Goal: Transaction & Acquisition: Purchase product/service

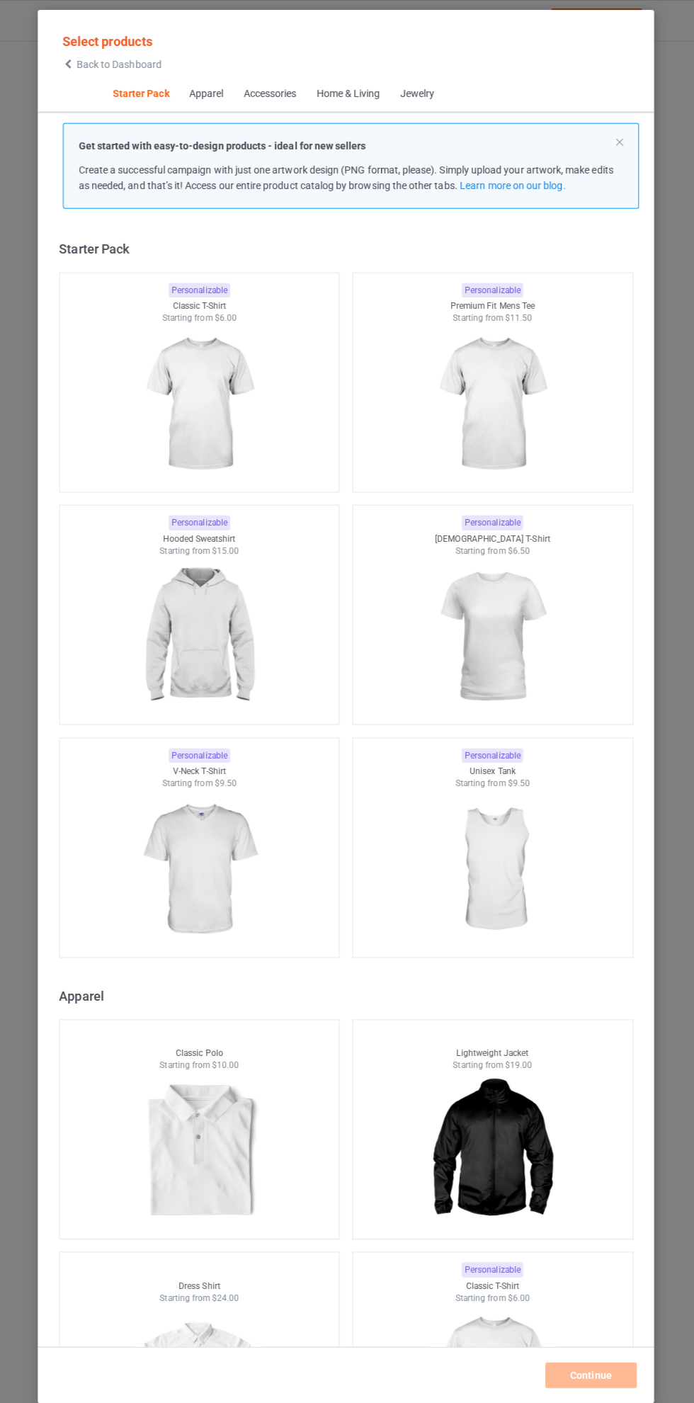
scroll to position [18, 0]
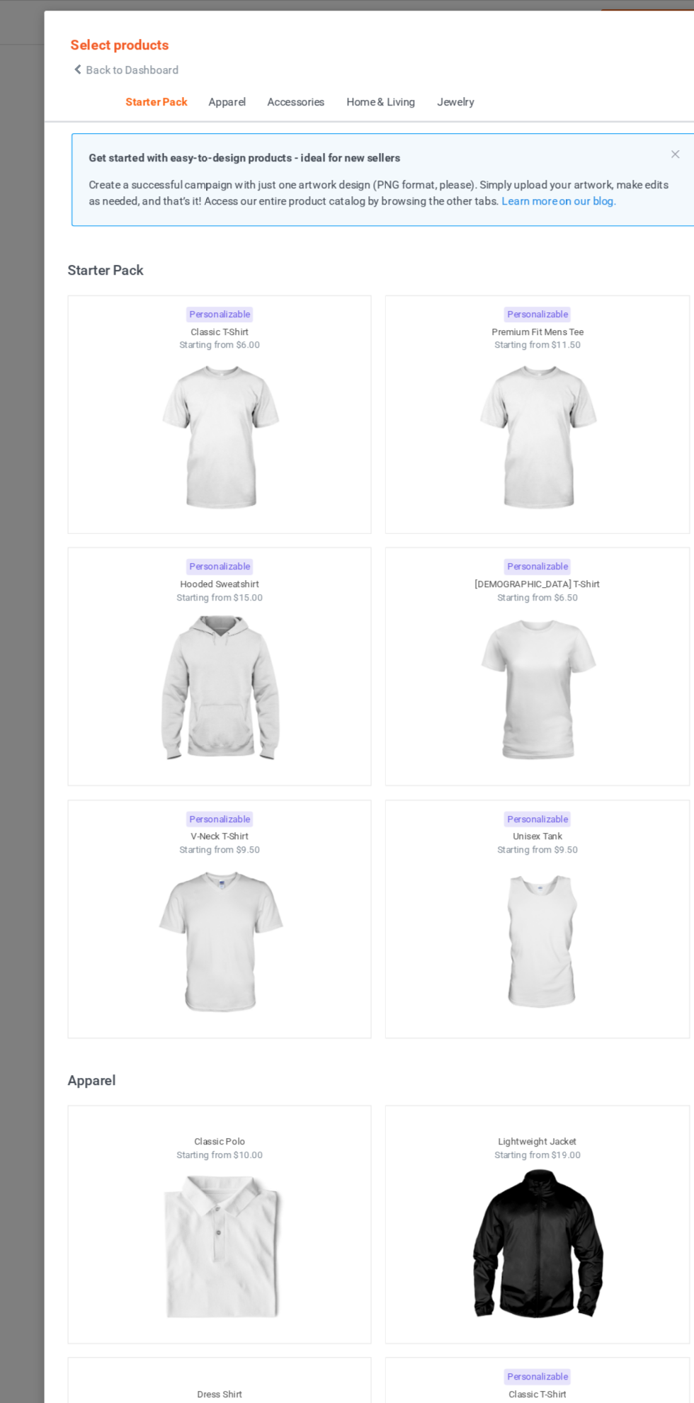
scroll to position [18, 0]
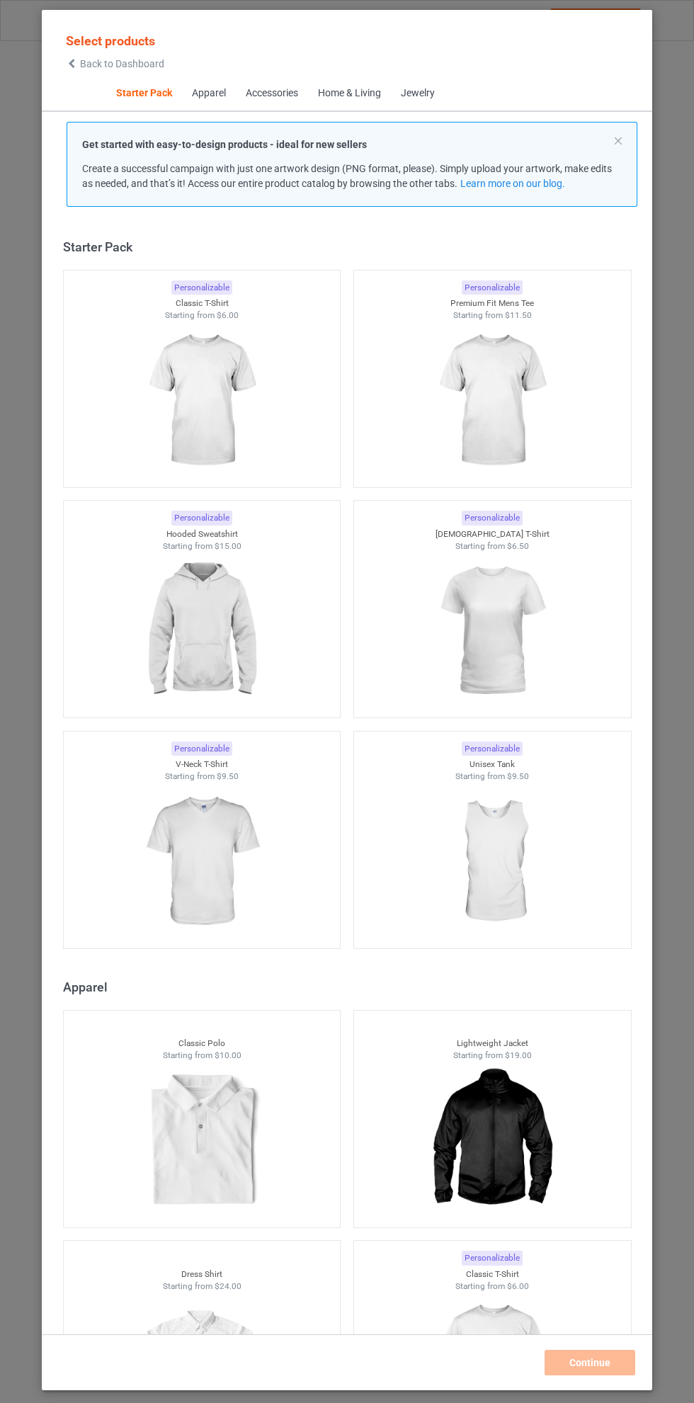
scroll to position [18, 0]
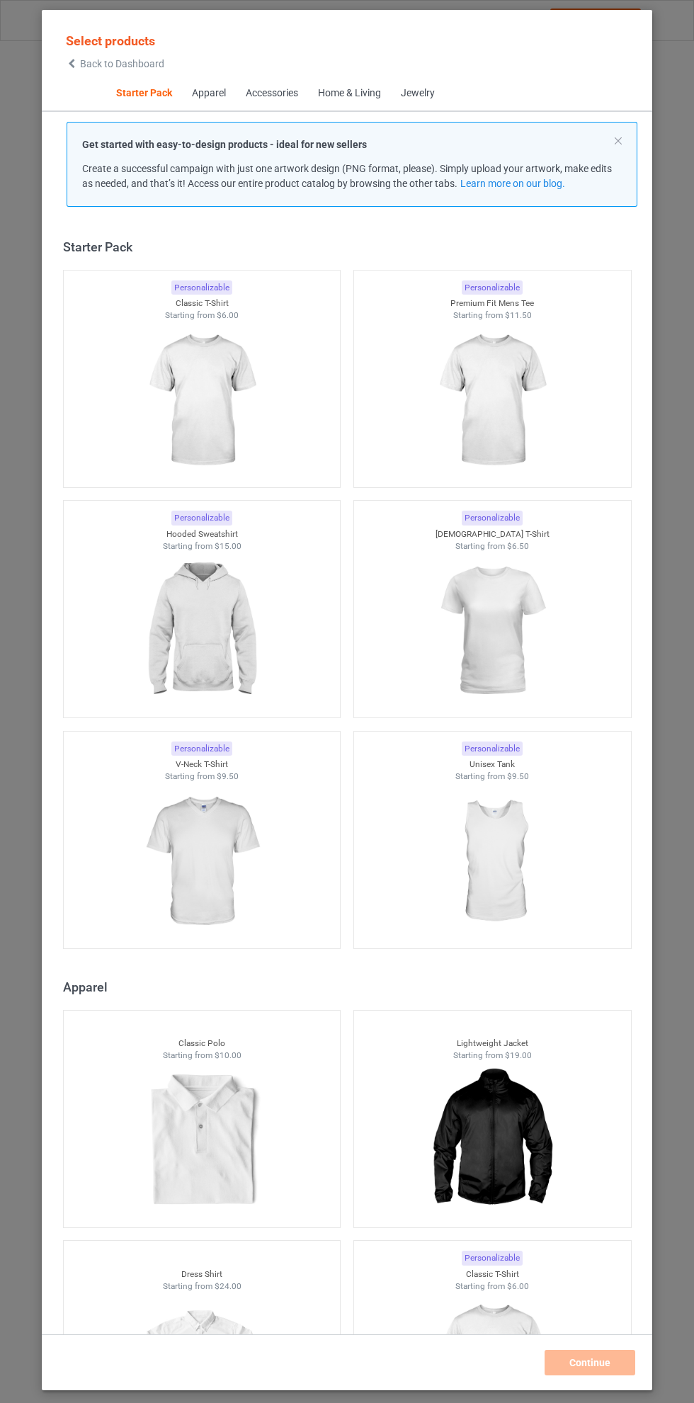
scroll to position [18, 0]
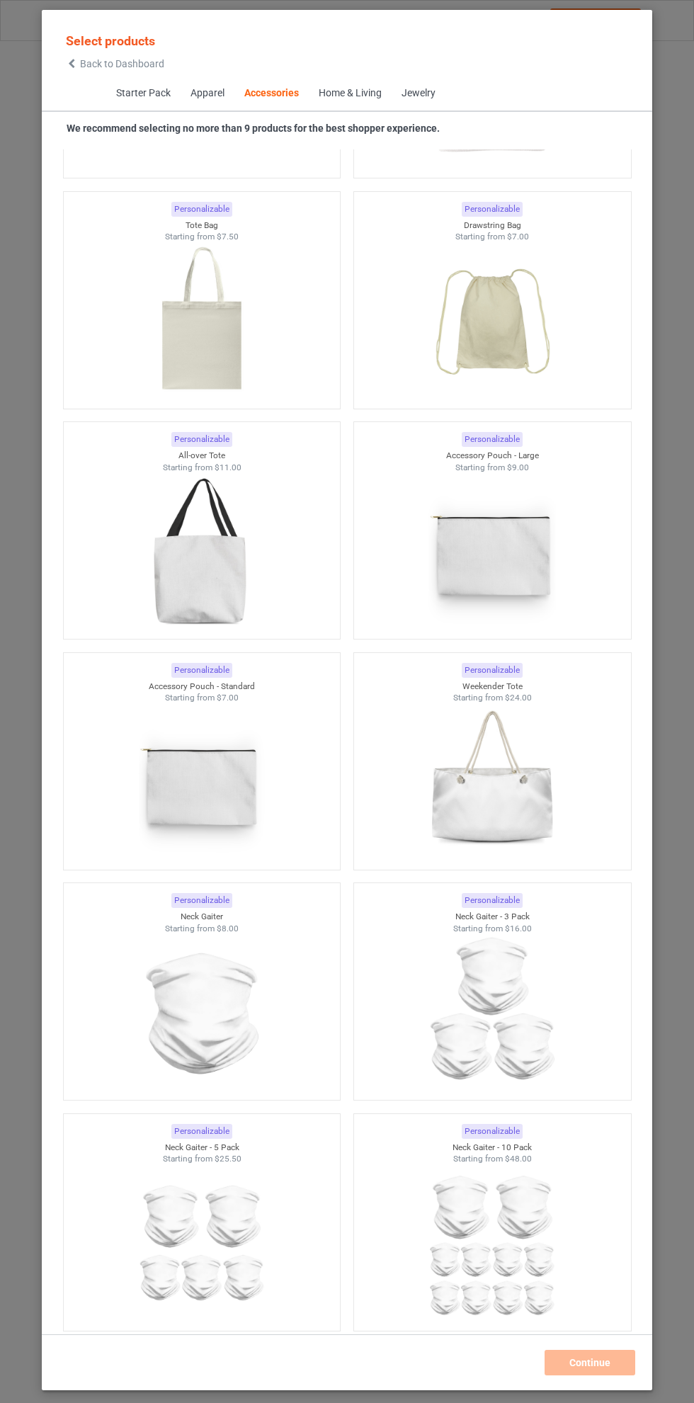
scroll to position [8175, 0]
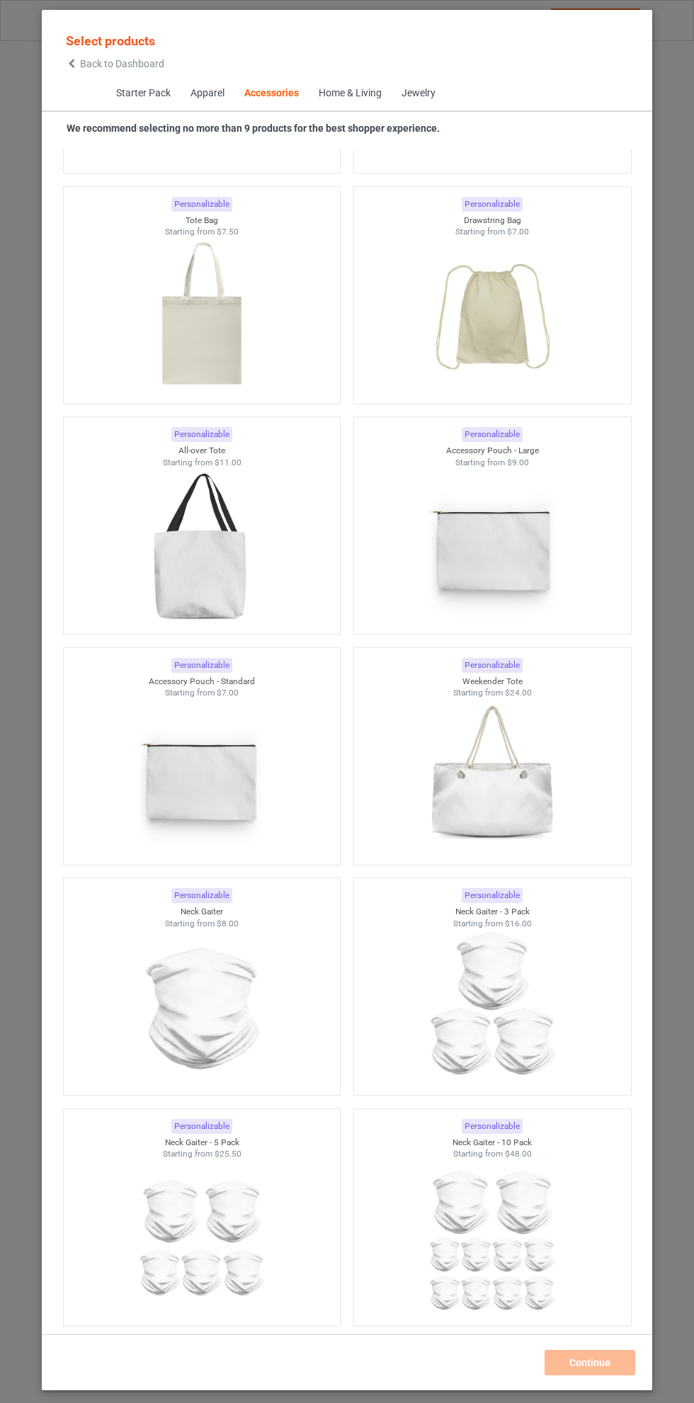
click at [508, 793] on img at bounding box center [491, 778] width 127 height 159
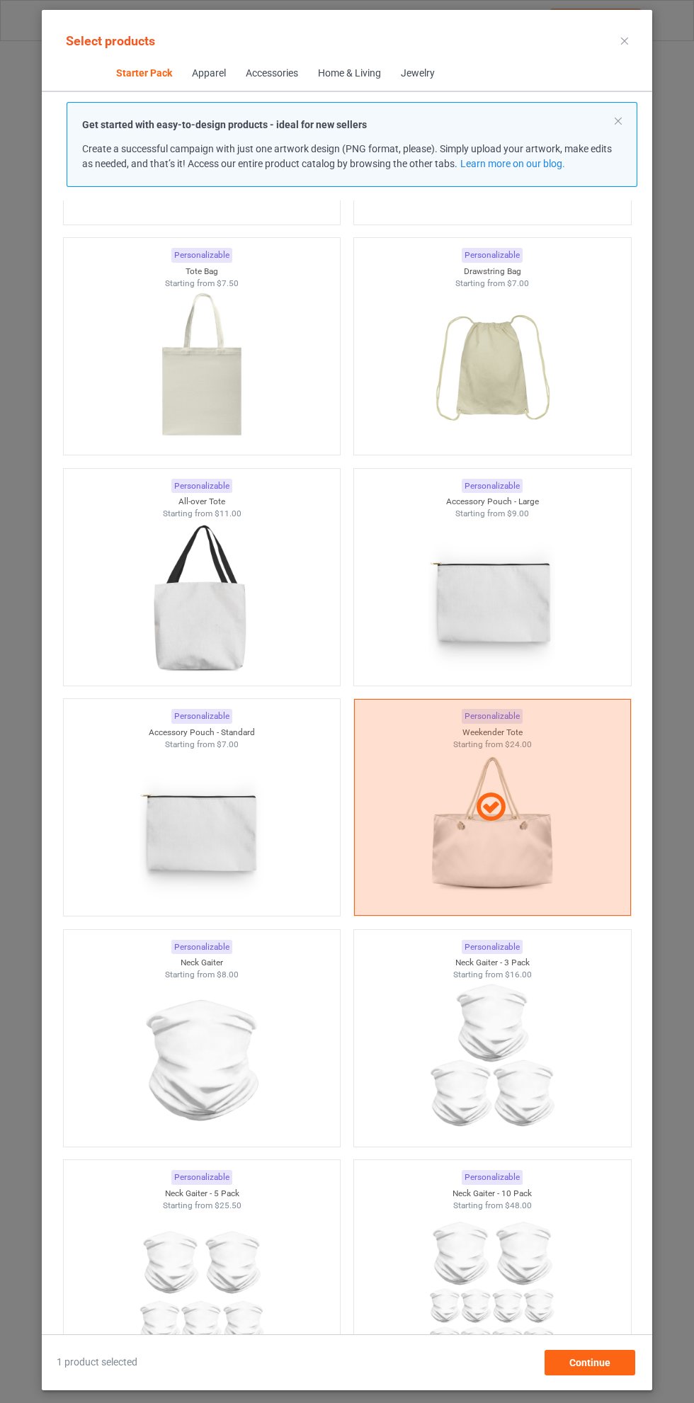
click at [225, 557] on img at bounding box center [201, 599] width 127 height 159
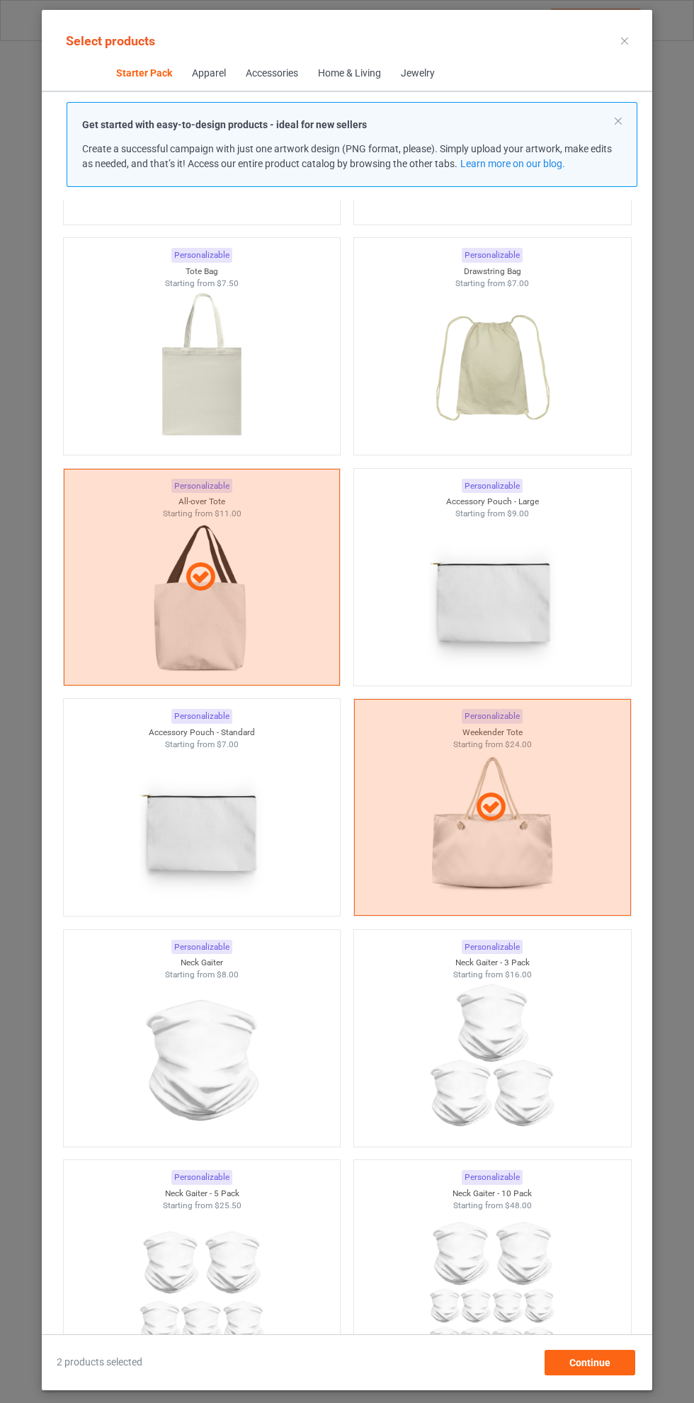
click at [624, 40] on icon at bounding box center [624, 41] width 7 height 7
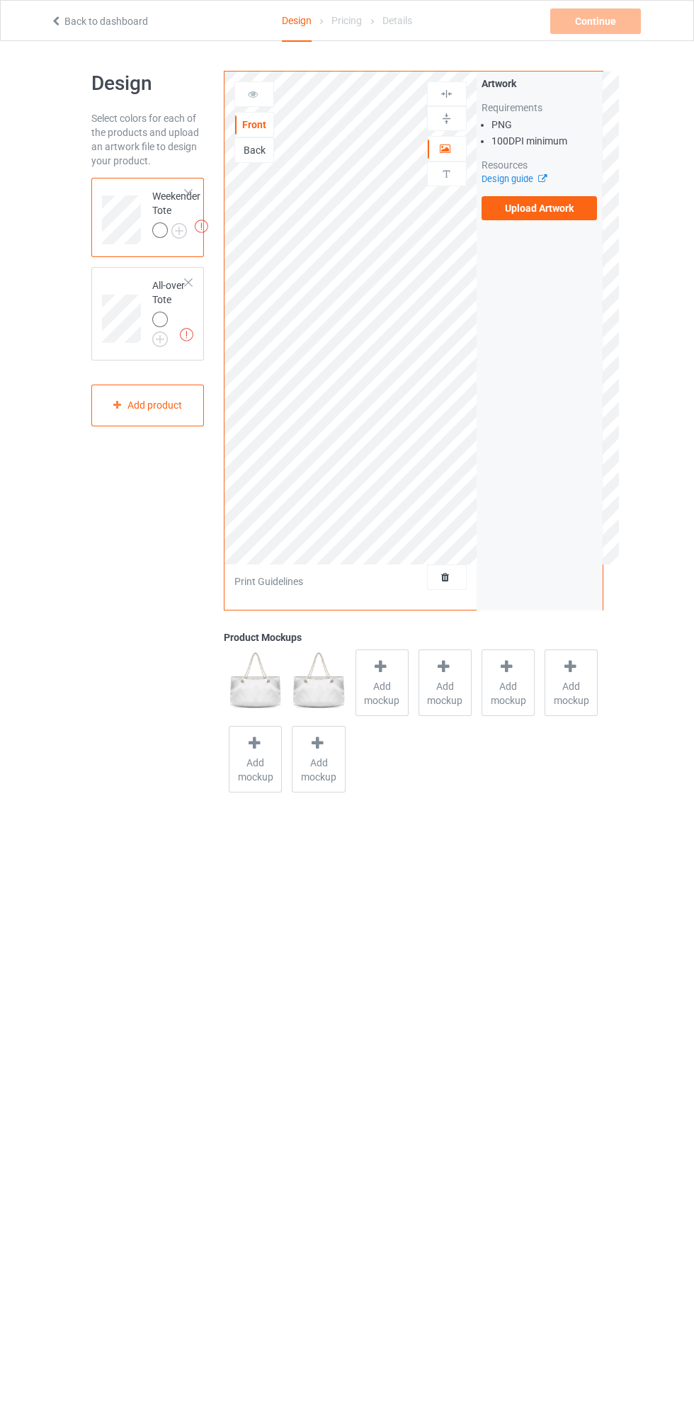
click at [544, 200] on label "Upload Artwork" at bounding box center [539, 208] width 116 height 24
click at [0, 0] on input "Upload Artwork" at bounding box center [0, 0] width 0 height 0
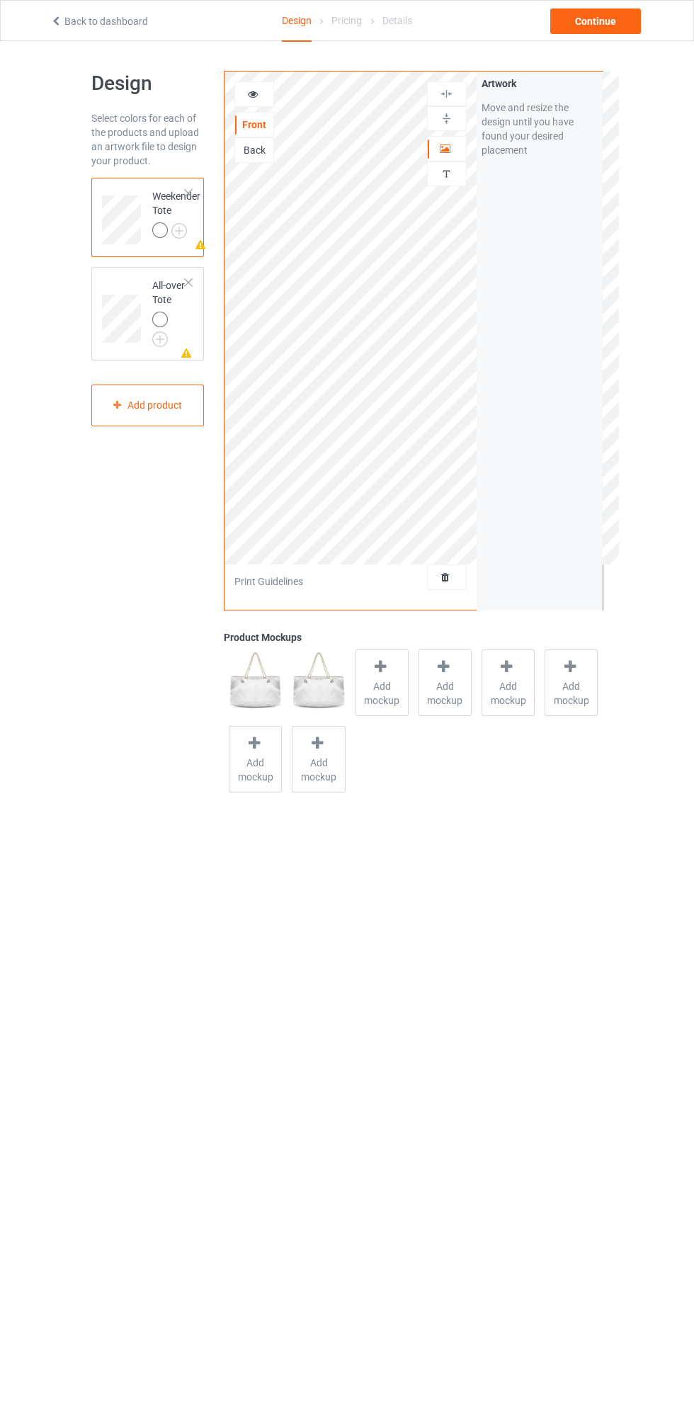
click at [455, 146] on div at bounding box center [447, 149] width 38 height 14
click at [453, 89] on img at bounding box center [446, 93] width 13 height 13
click at [387, 674] on div at bounding box center [382, 668] width 20 height 21
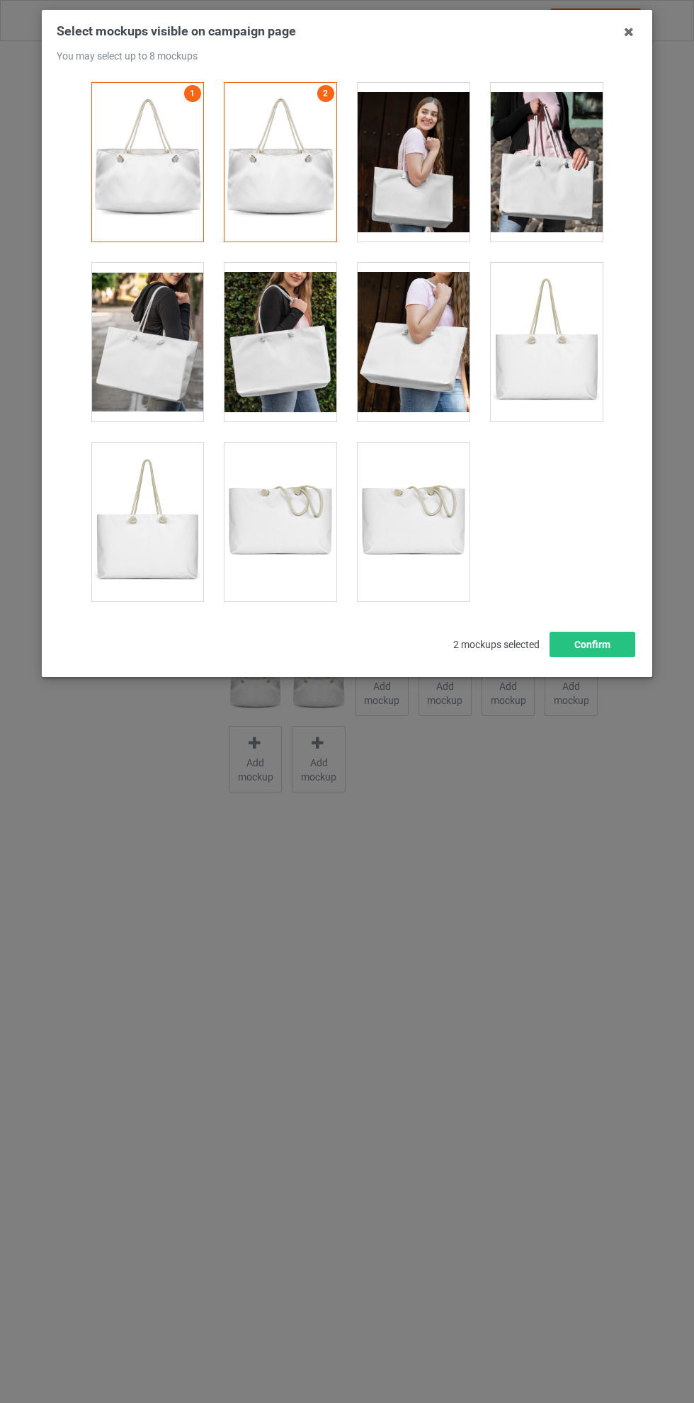
click at [413, 164] on div at bounding box center [414, 162] width 112 height 159
click at [423, 332] on div at bounding box center [414, 342] width 112 height 159
click at [578, 147] on div at bounding box center [547, 162] width 112 height 159
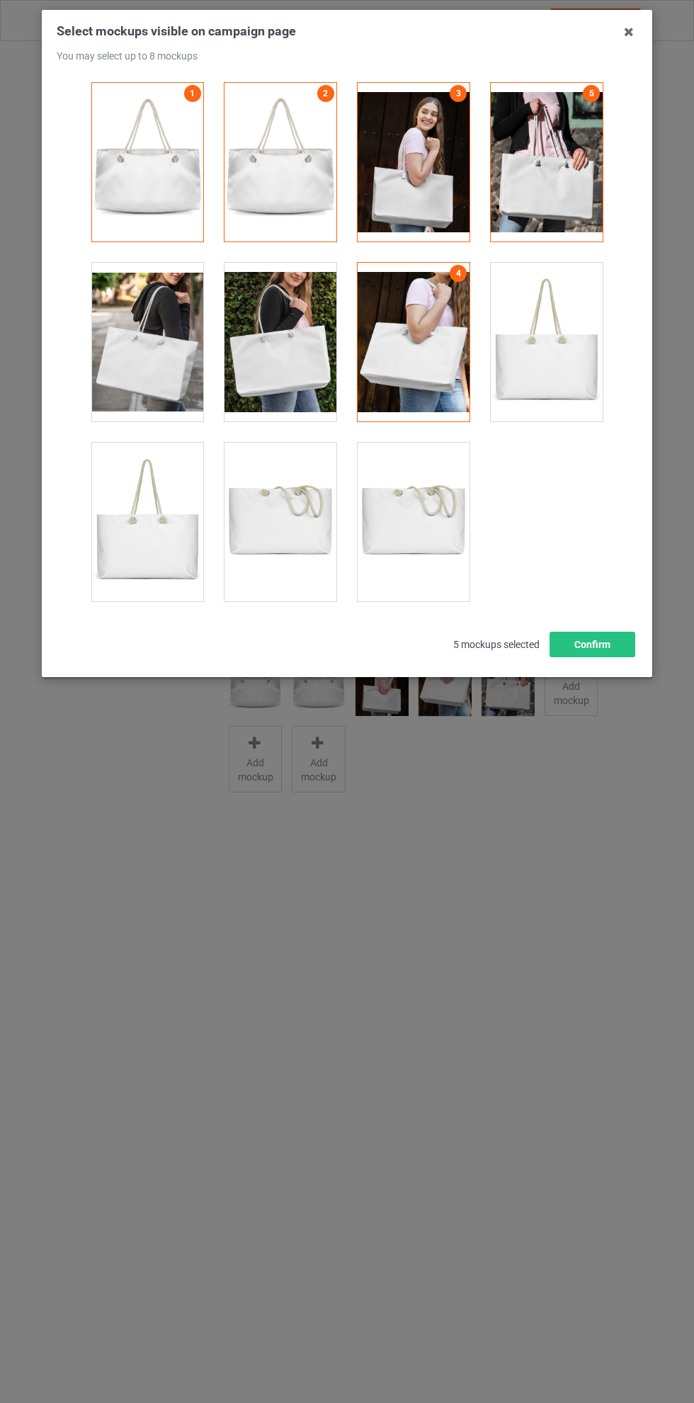
click at [285, 344] on div at bounding box center [280, 342] width 112 height 159
click at [134, 354] on div at bounding box center [147, 342] width 112 height 159
click at [302, 494] on div at bounding box center [280, 522] width 112 height 159
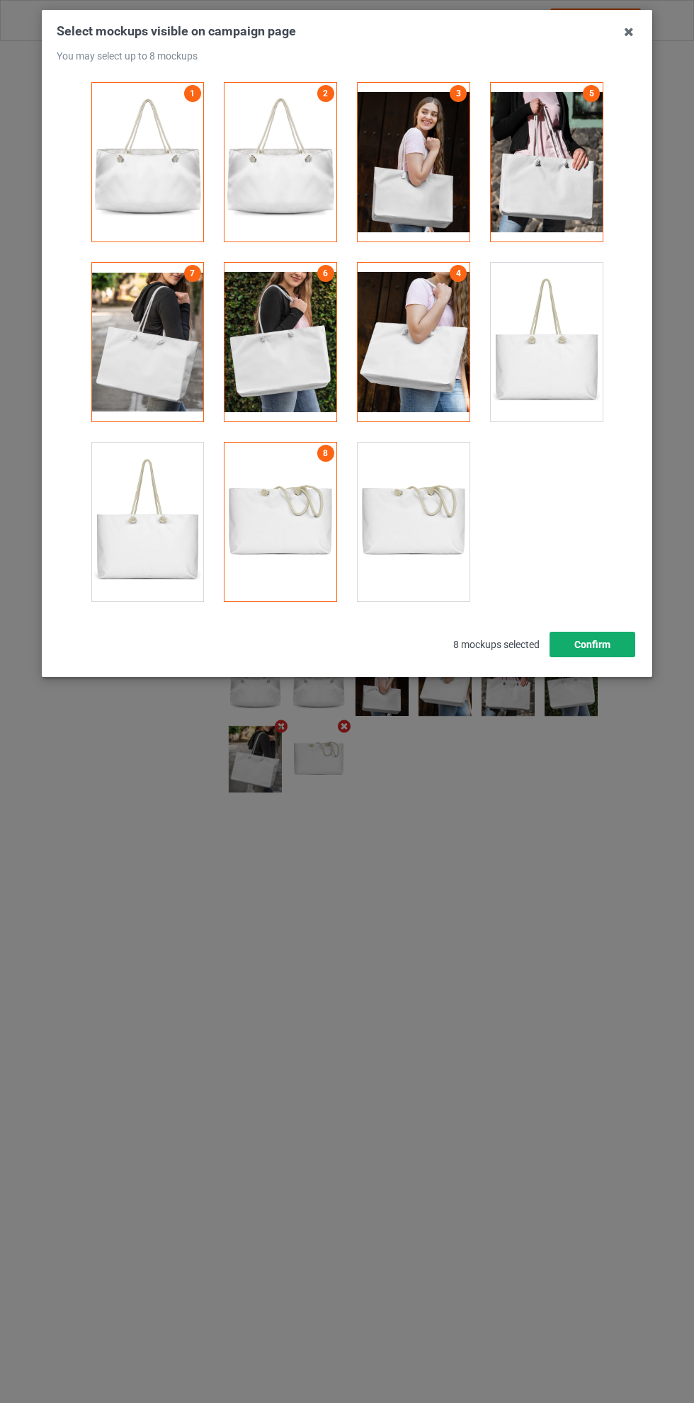
click at [604, 640] on button "Confirm" at bounding box center [592, 644] width 86 height 25
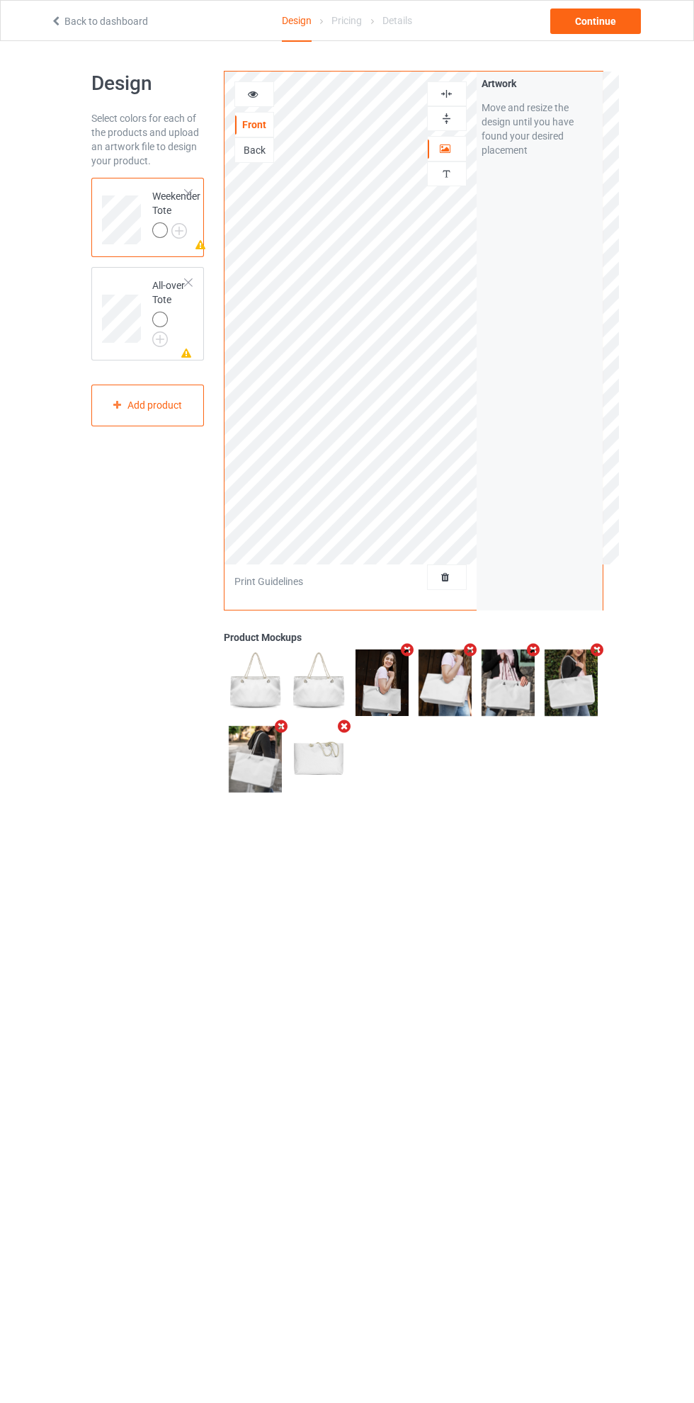
click at [449, 147] on icon at bounding box center [446, 147] width 12 height 10
click at [452, 89] on img at bounding box center [446, 93] width 13 height 13
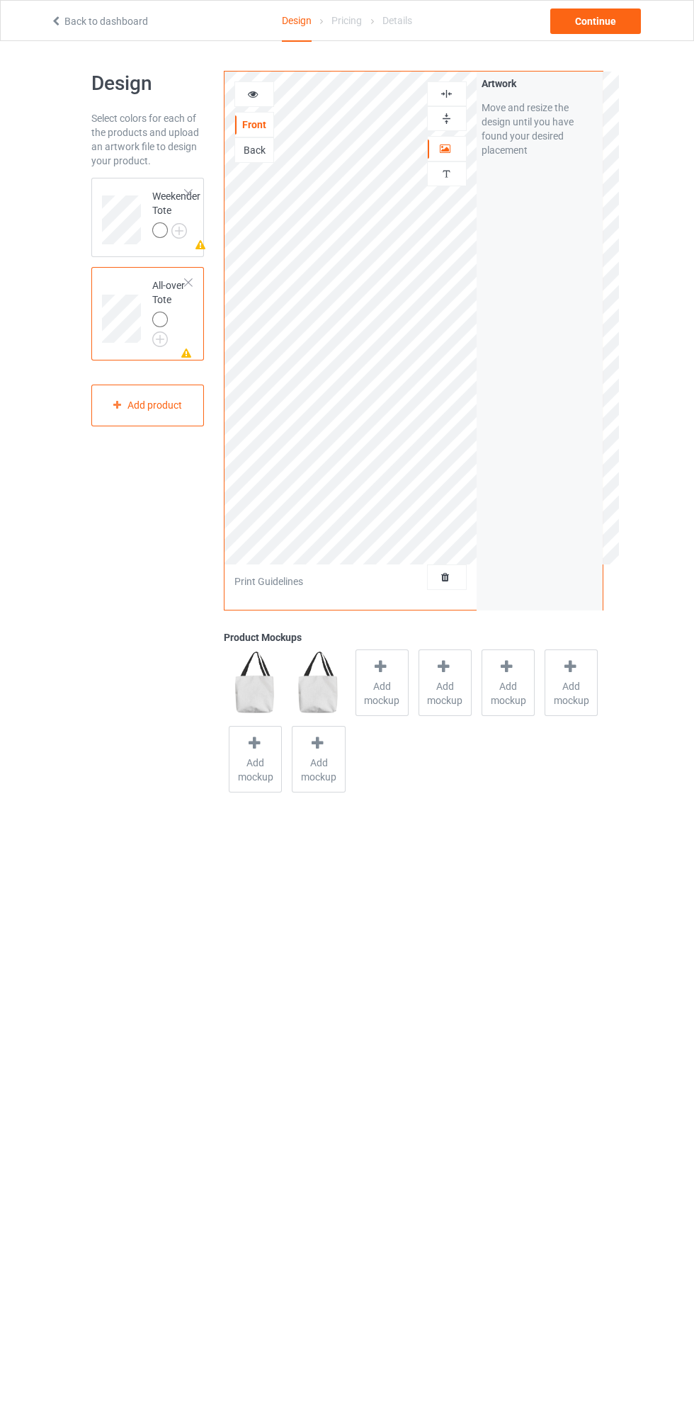
click at [461, 82] on div at bounding box center [447, 93] width 40 height 25
click at [383, 682] on span "Add mockup" at bounding box center [382, 693] width 52 height 28
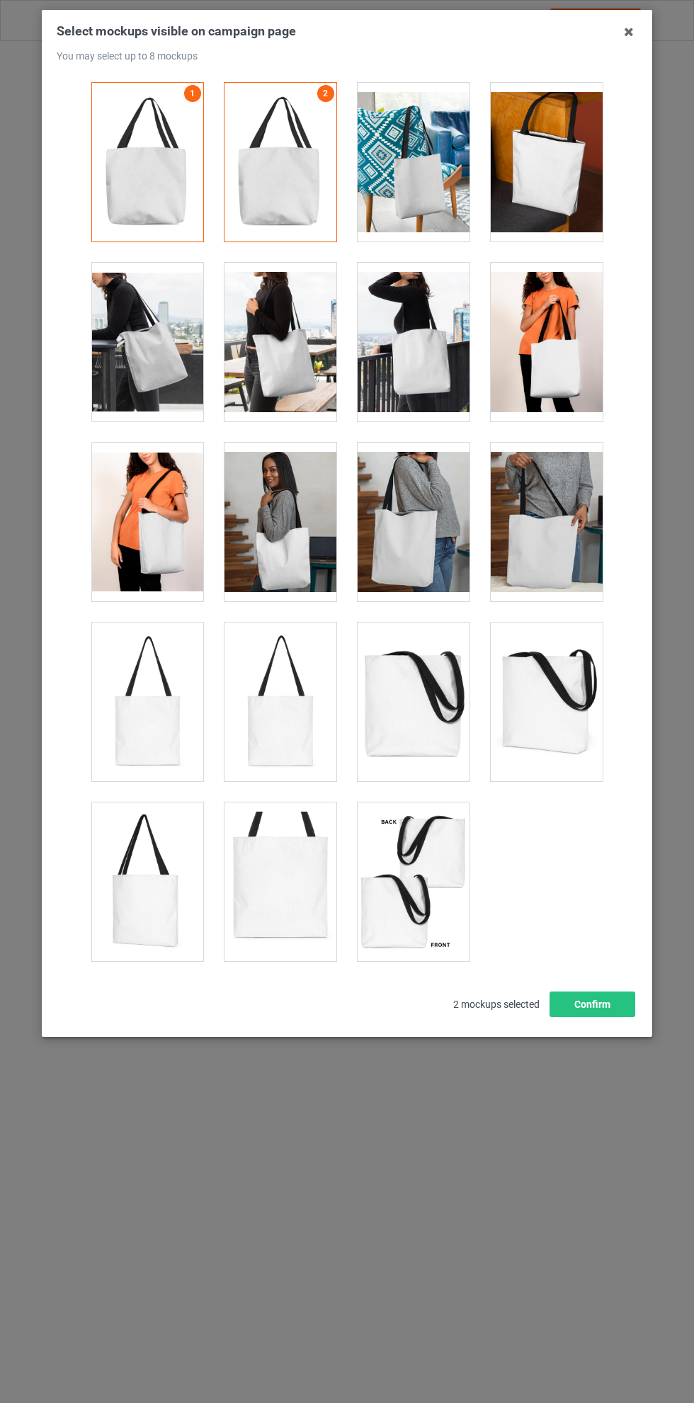
click at [559, 173] on div at bounding box center [547, 162] width 112 height 159
click at [414, 864] on div at bounding box center [414, 881] width 112 height 159
click at [424, 329] on div at bounding box center [414, 342] width 112 height 159
click at [413, 523] on div at bounding box center [414, 522] width 112 height 159
click at [561, 501] on div at bounding box center [547, 522] width 112 height 159
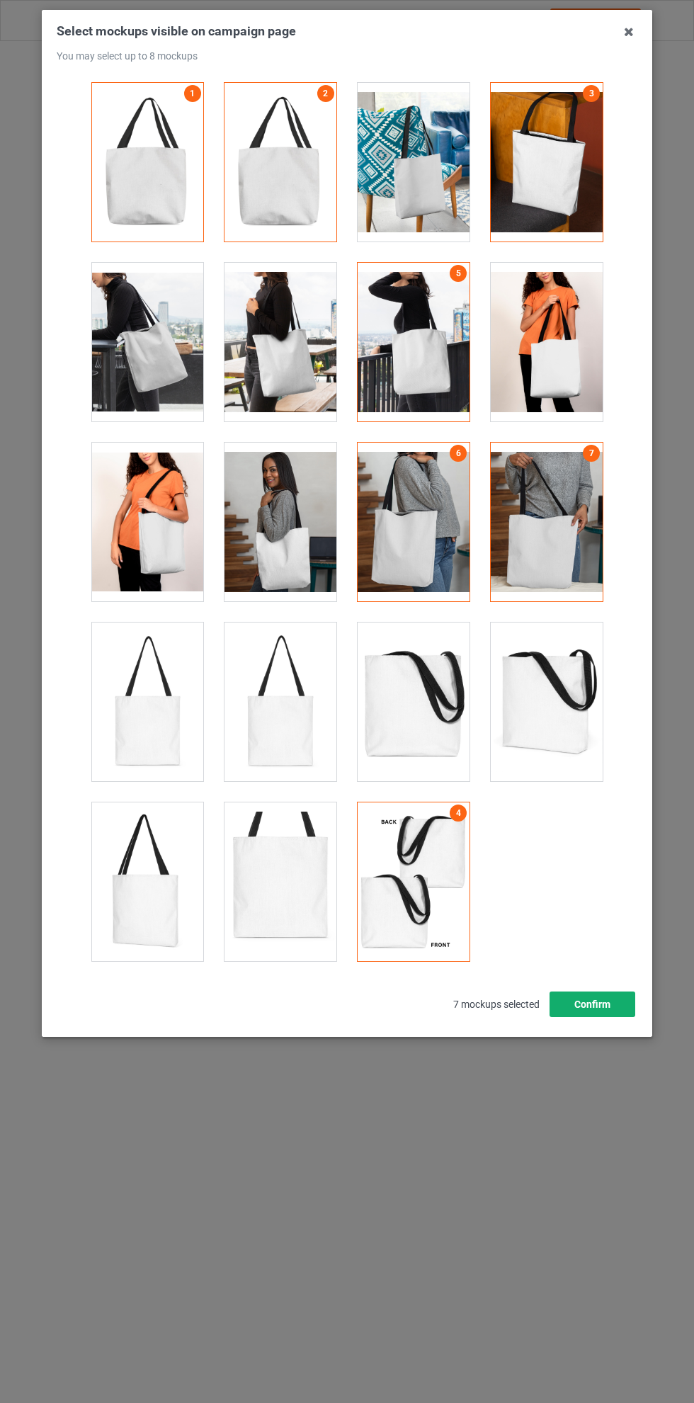
click at [605, 997] on button "Confirm" at bounding box center [592, 1003] width 86 height 25
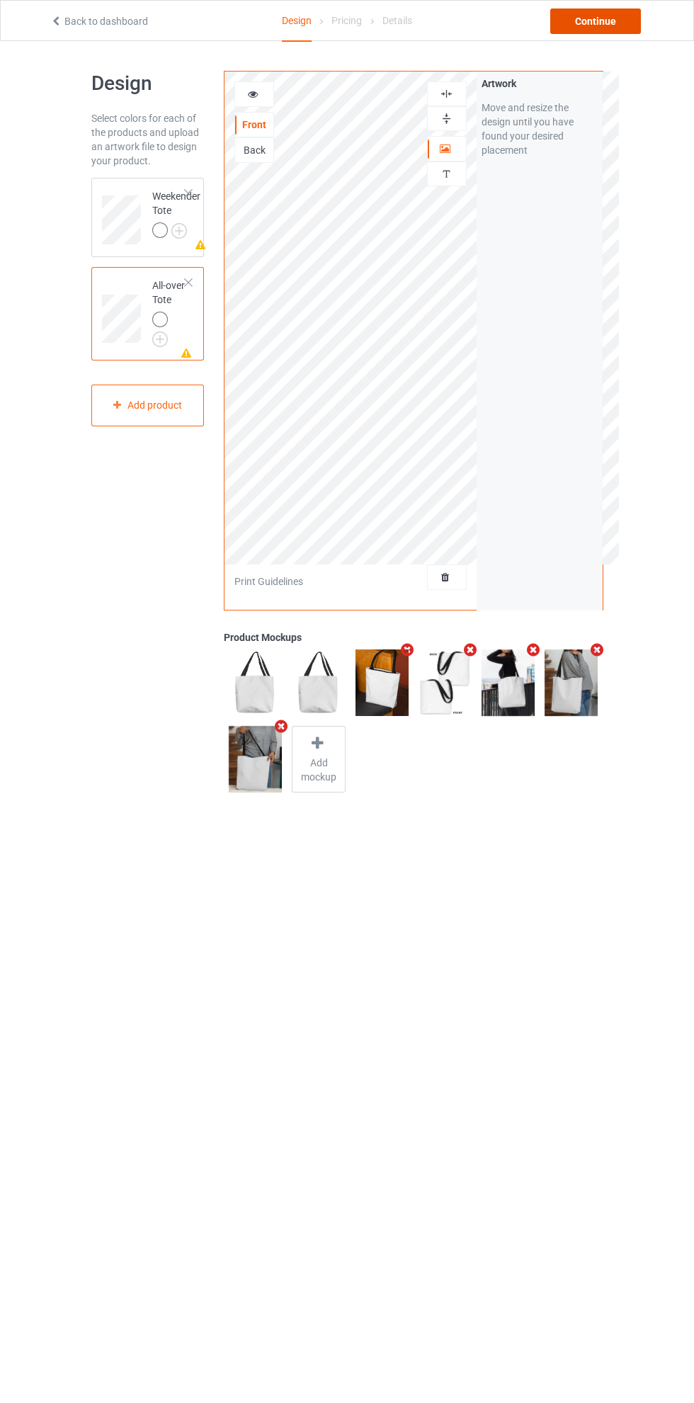
click at [624, 15] on div "Continue" at bounding box center [595, 20] width 91 height 25
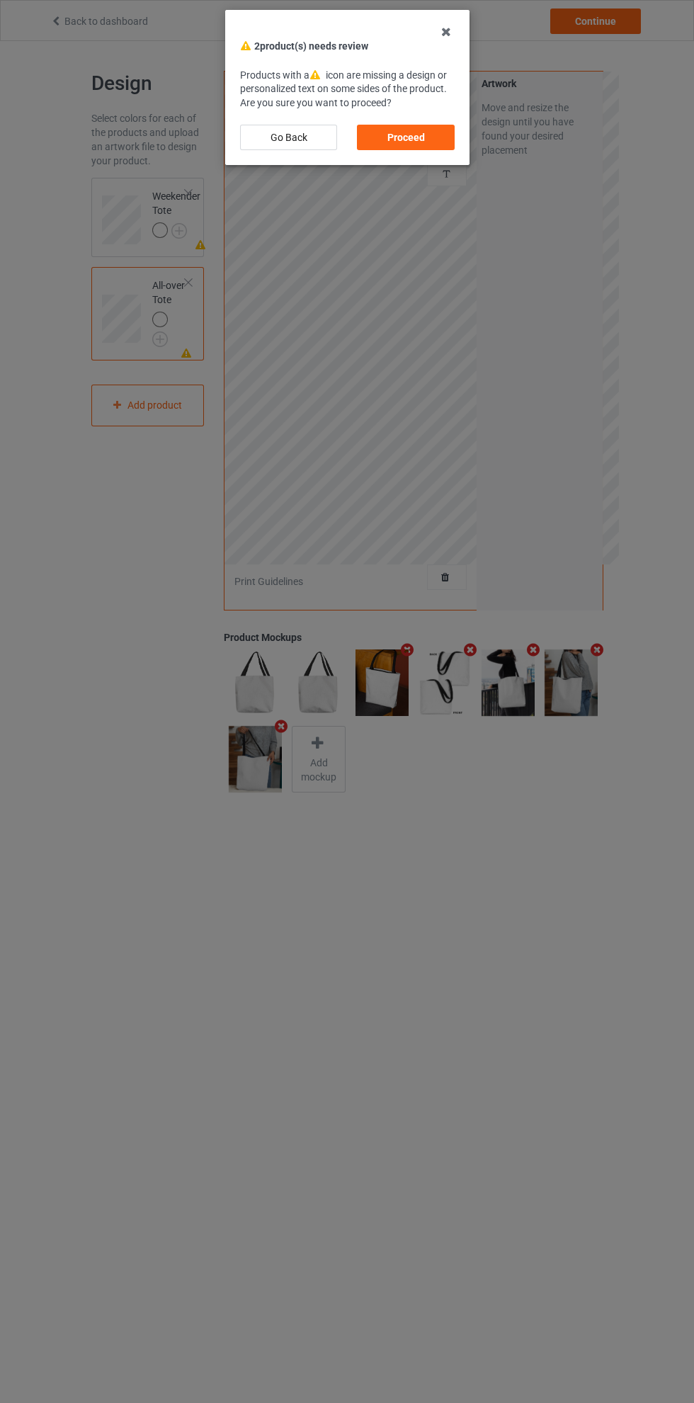
click at [423, 144] on div "Proceed" at bounding box center [405, 137] width 97 height 25
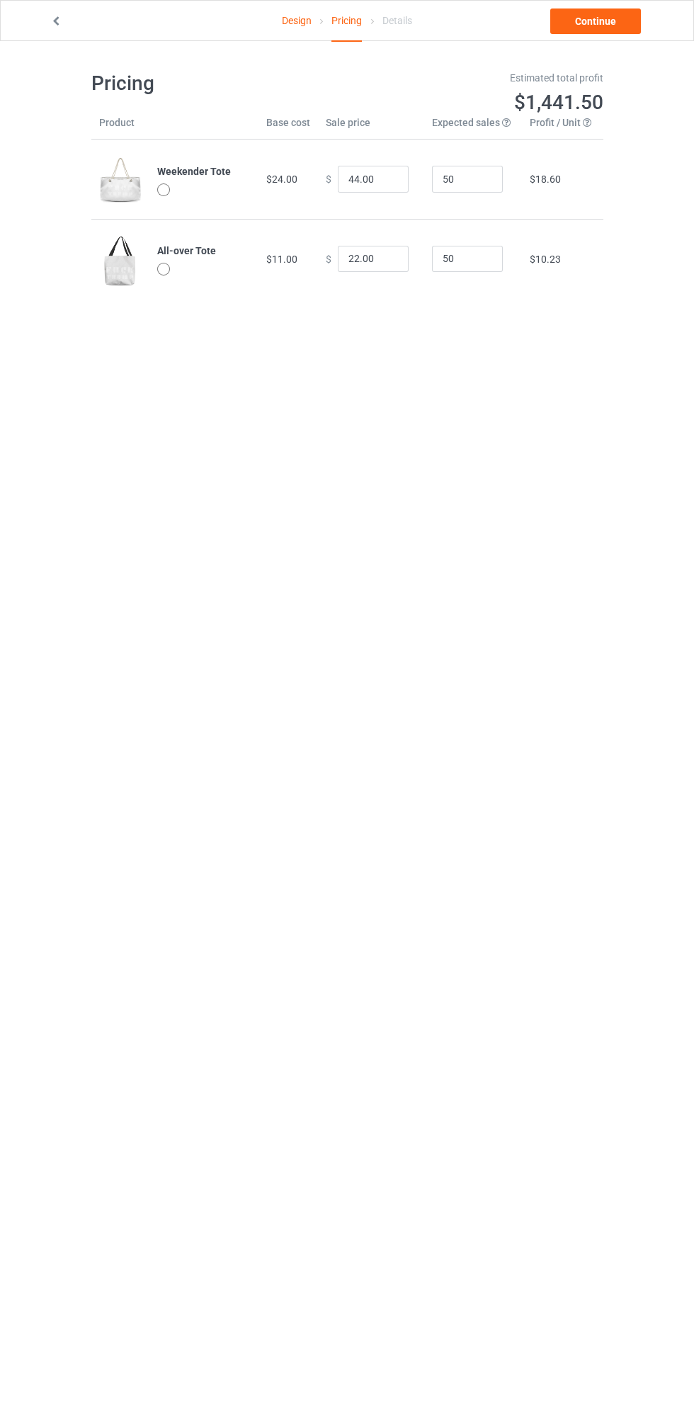
click at [293, 20] on link "Design" at bounding box center [297, 21] width 30 height 40
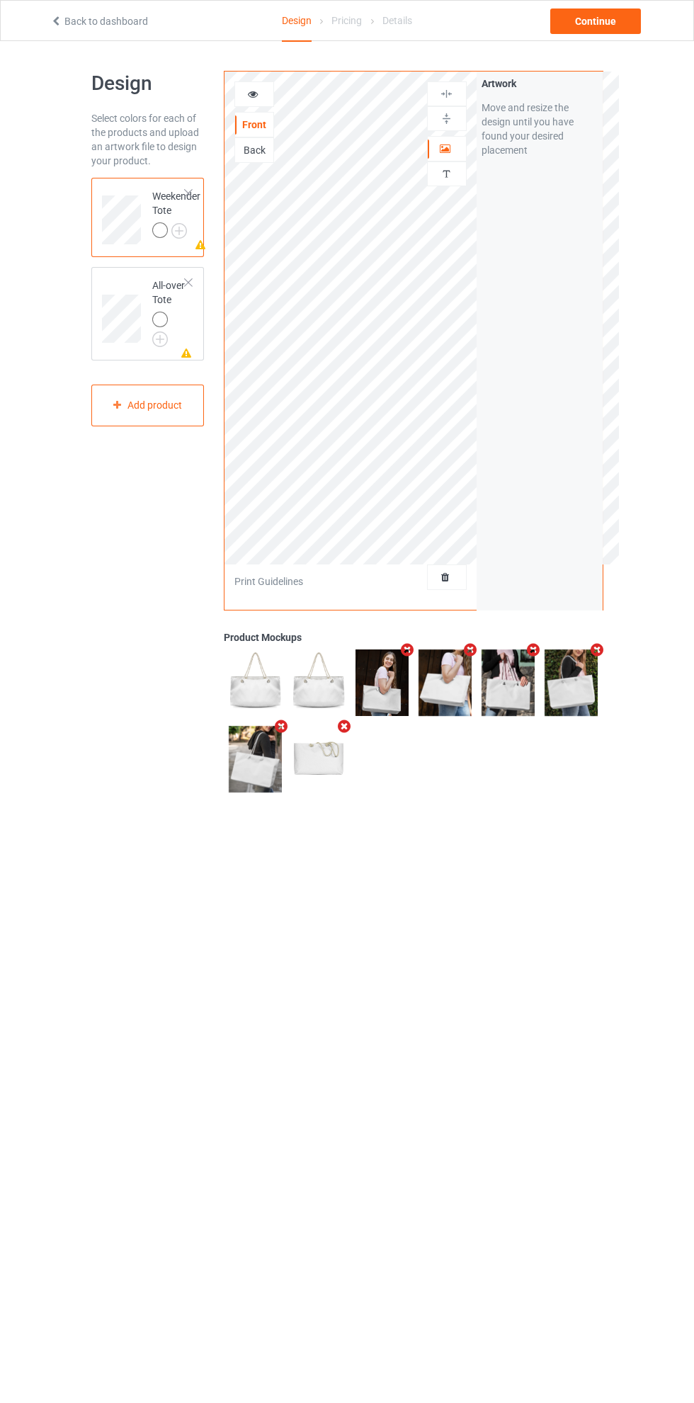
click at [0, 0] on img at bounding box center [0, 0] width 0 height 0
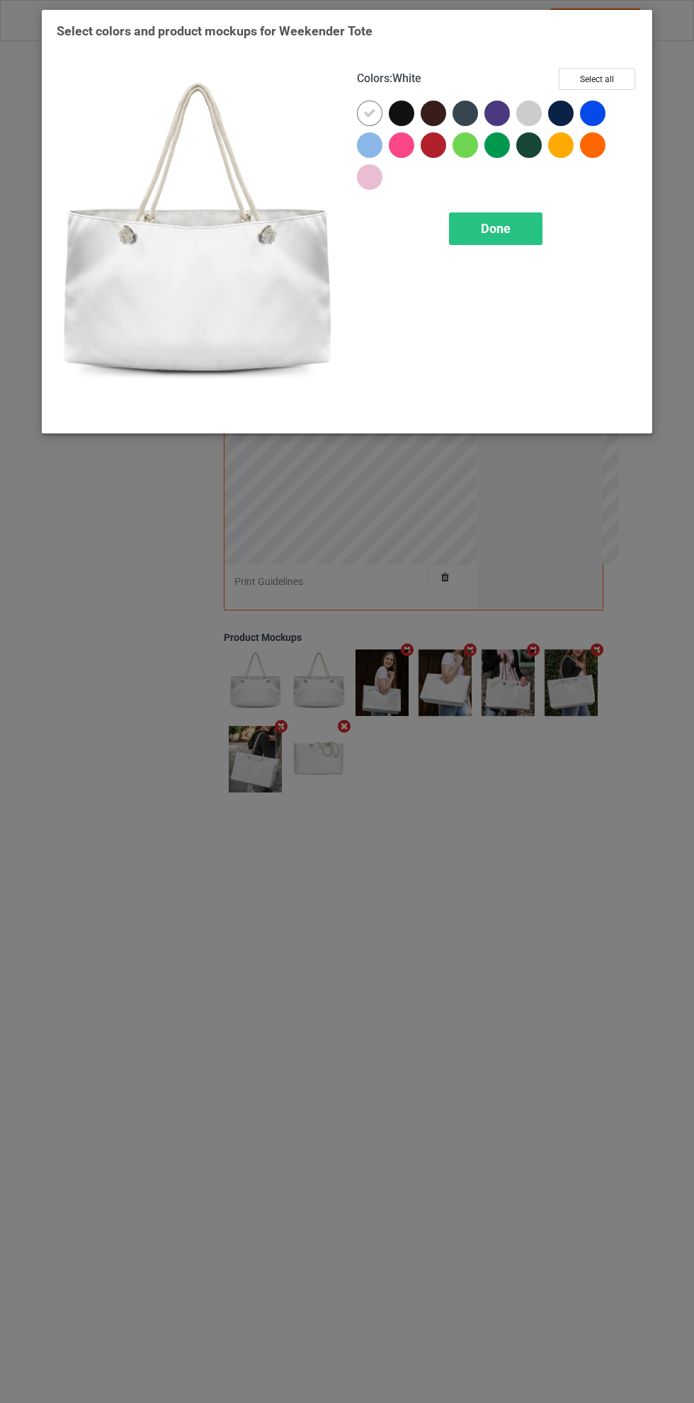
click at [618, 72] on button "Select all" at bounding box center [597, 79] width 76 height 22
click at [370, 113] on icon at bounding box center [369, 113] width 13 height 13
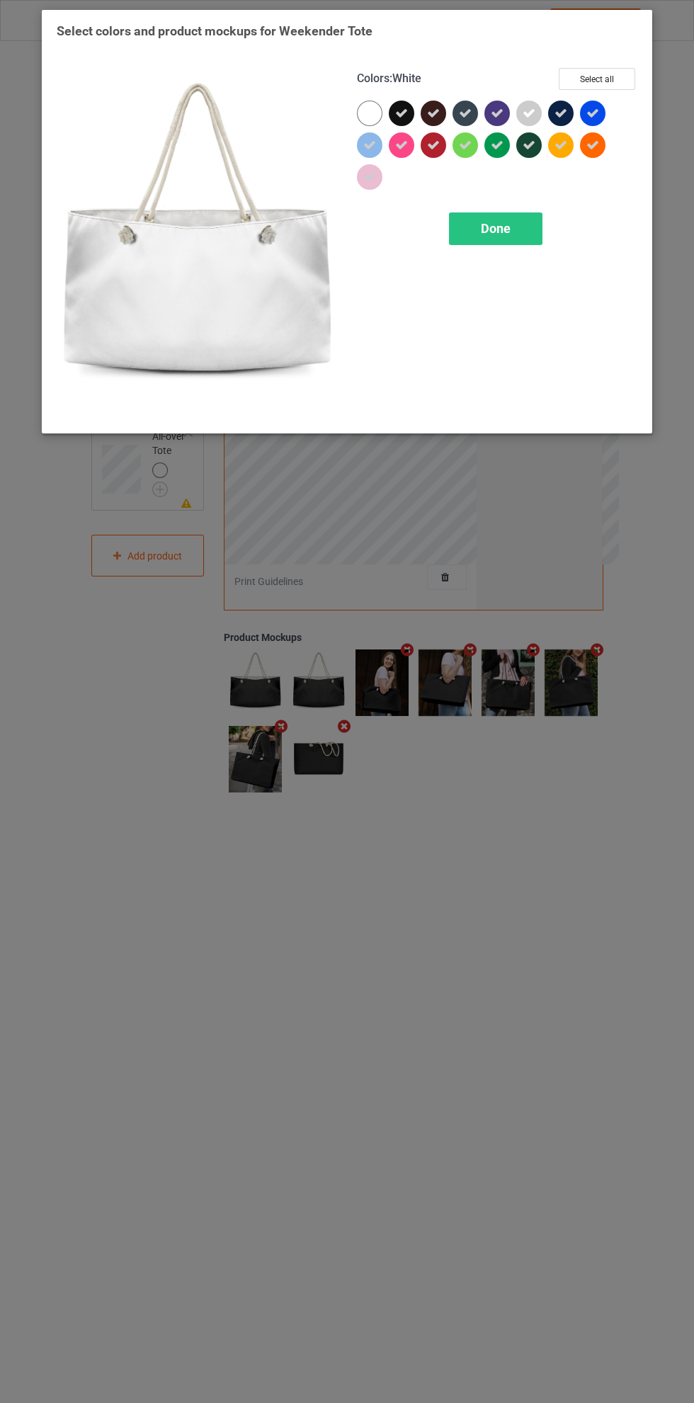
click at [532, 107] on icon at bounding box center [529, 113] width 13 height 13
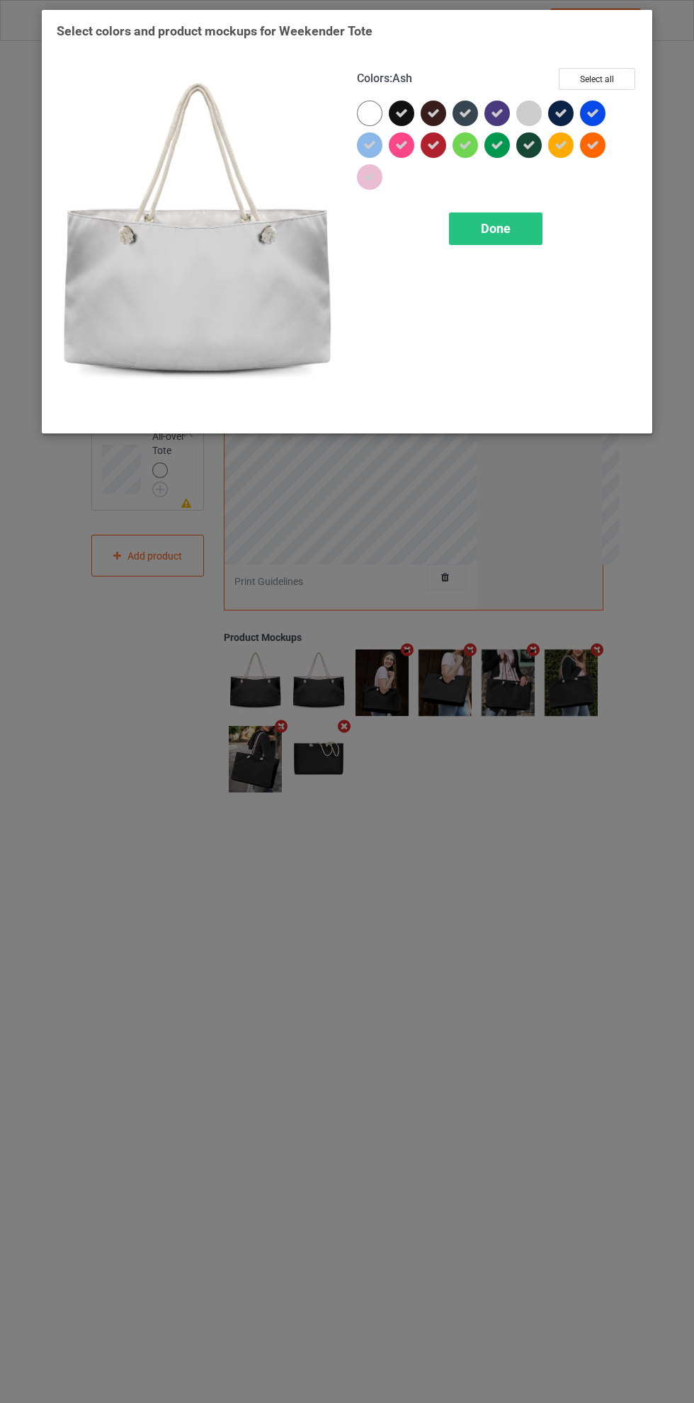
click at [527, 215] on div "Done" at bounding box center [495, 228] width 93 height 33
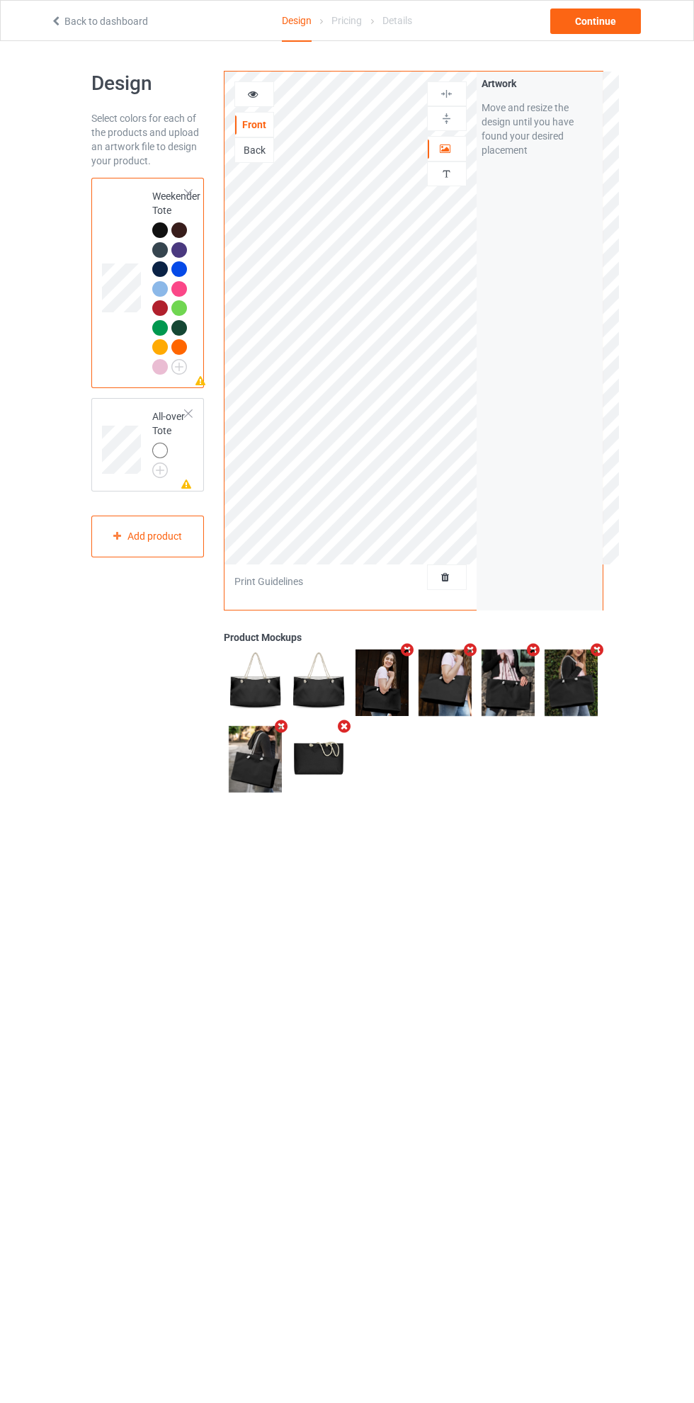
click at [0, 0] on img at bounding box center [0, 0] width 0 height 0
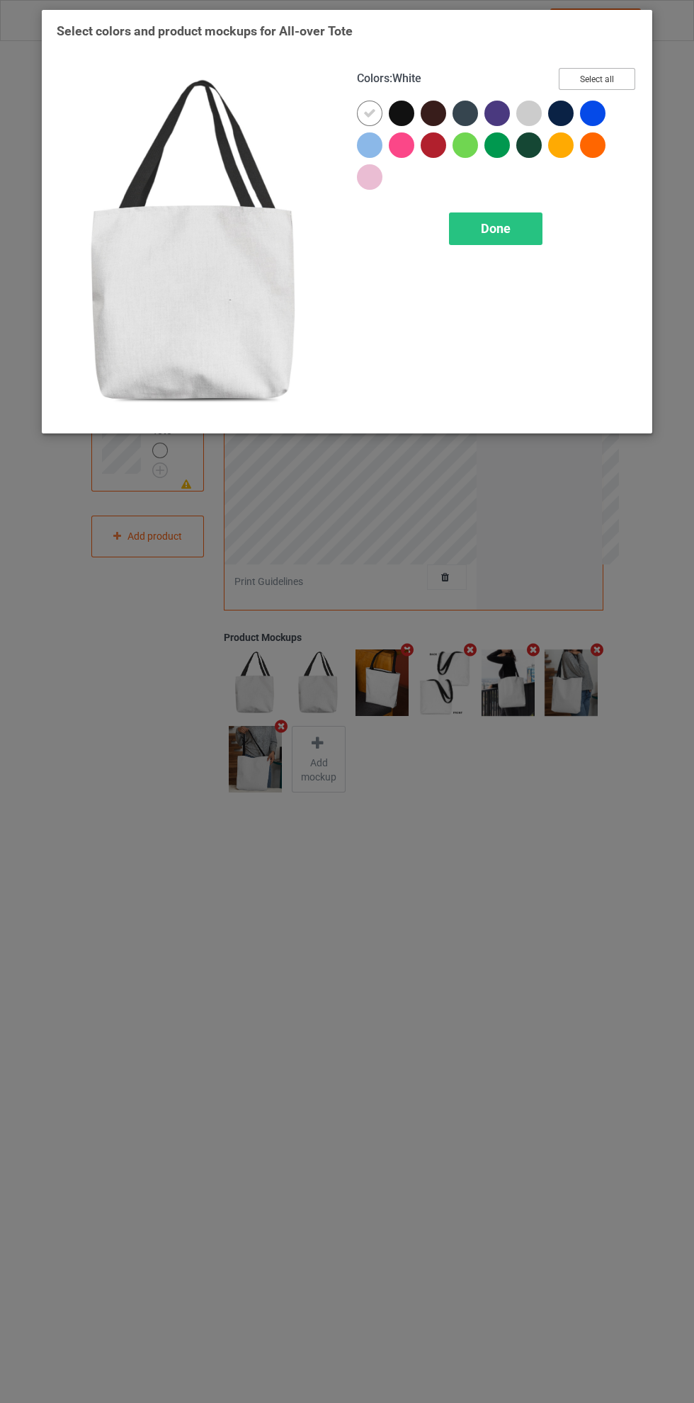
click at [606, 76] on button "Select all" at bounding box center [597, 79] width 76 height 22
click at [530, 109] on icon at bounding box center [529, 113] width 13 height 13
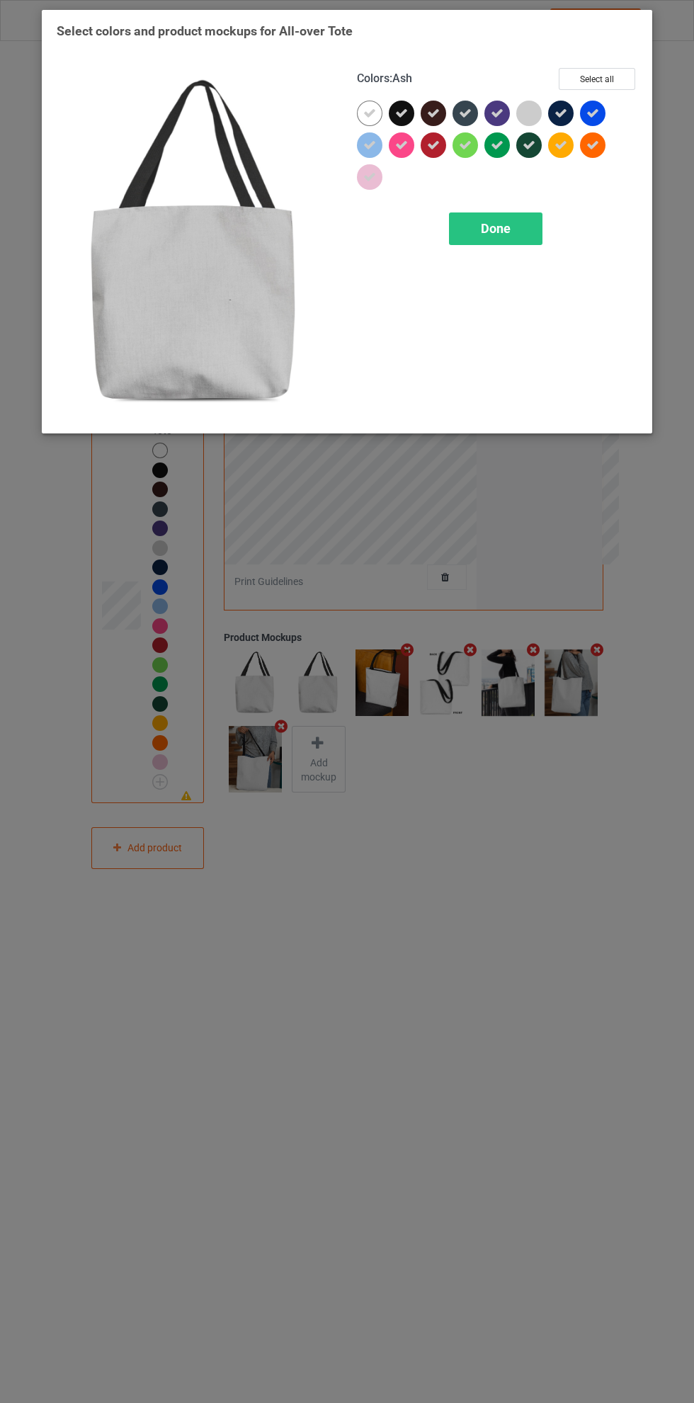
click at [370, 113] on icon at bounding box center [369, 113] width 13 height 13
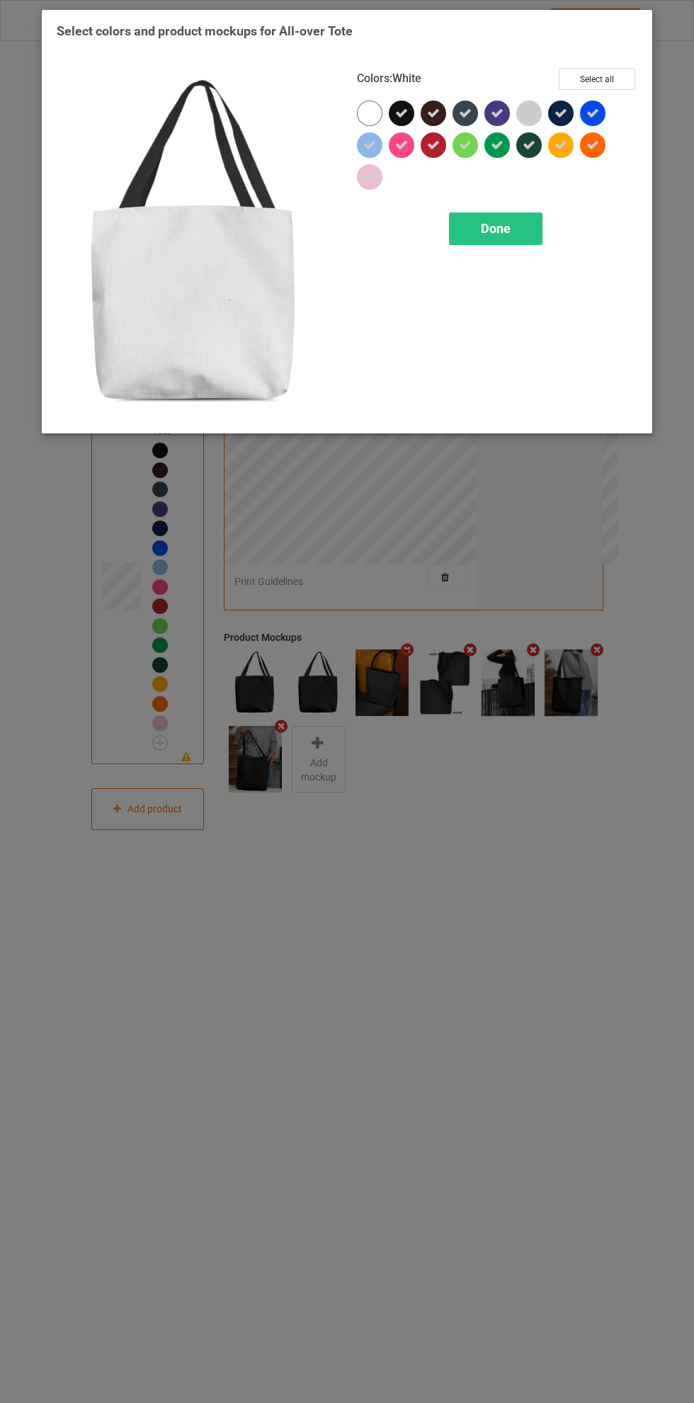
click at [520, 224] on div "Done" at bounding box center [495, 228] width 93 height 33
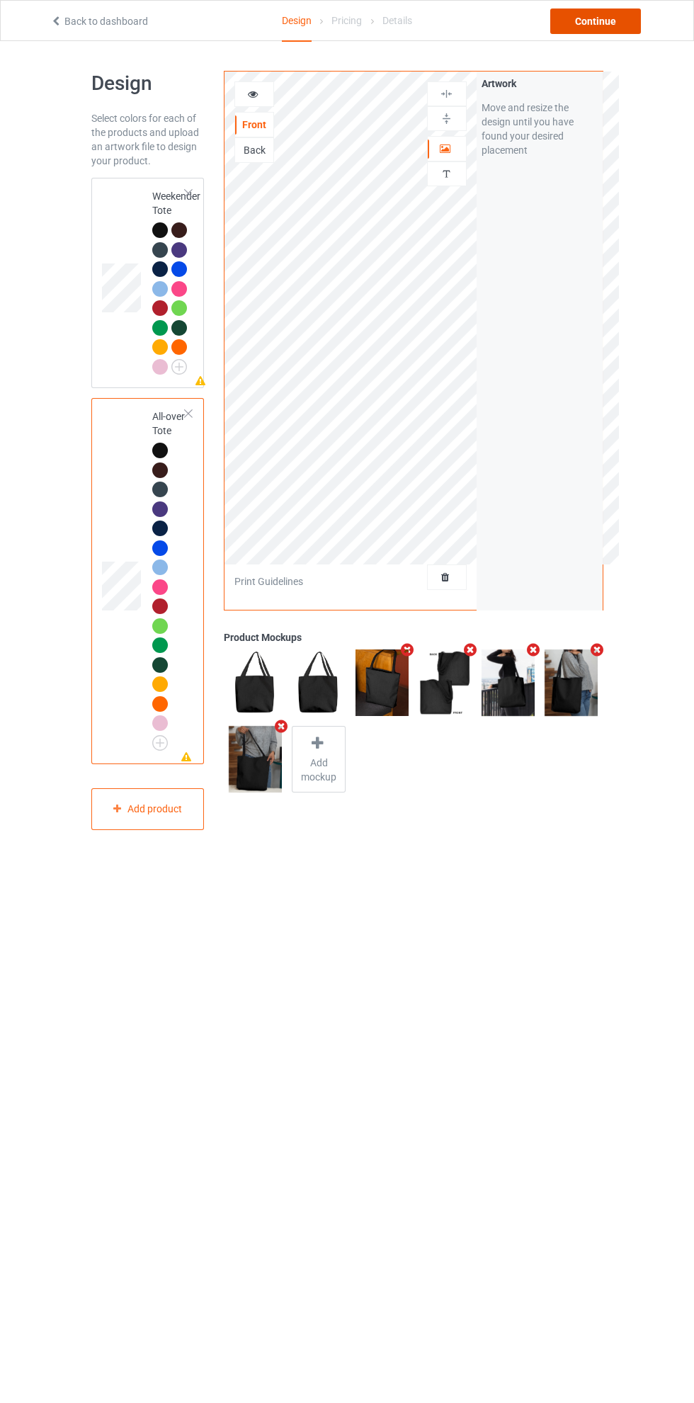
click at [627, 26] on div "Continue" at bounding box center [595, 20] width 91 height 25
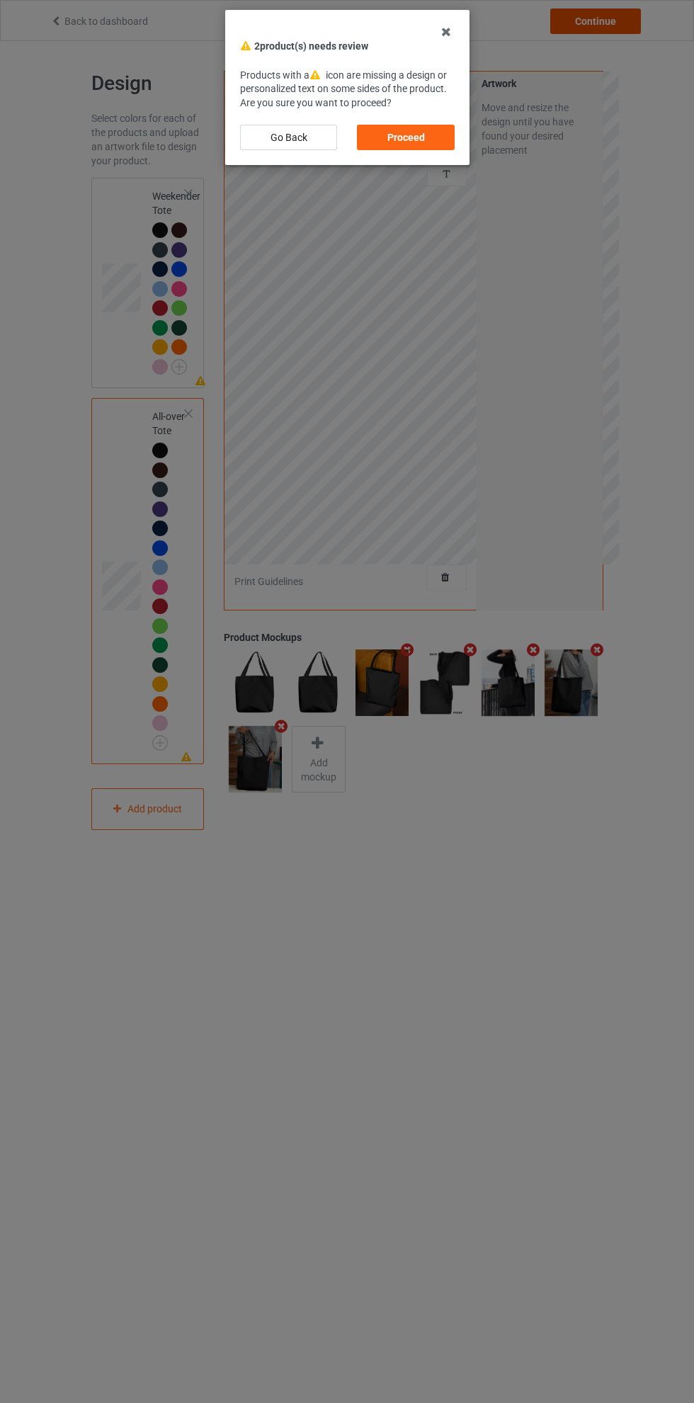
click at [429, 135] on div "Proceed" at bounding box center [405, 137] width 97 height 25
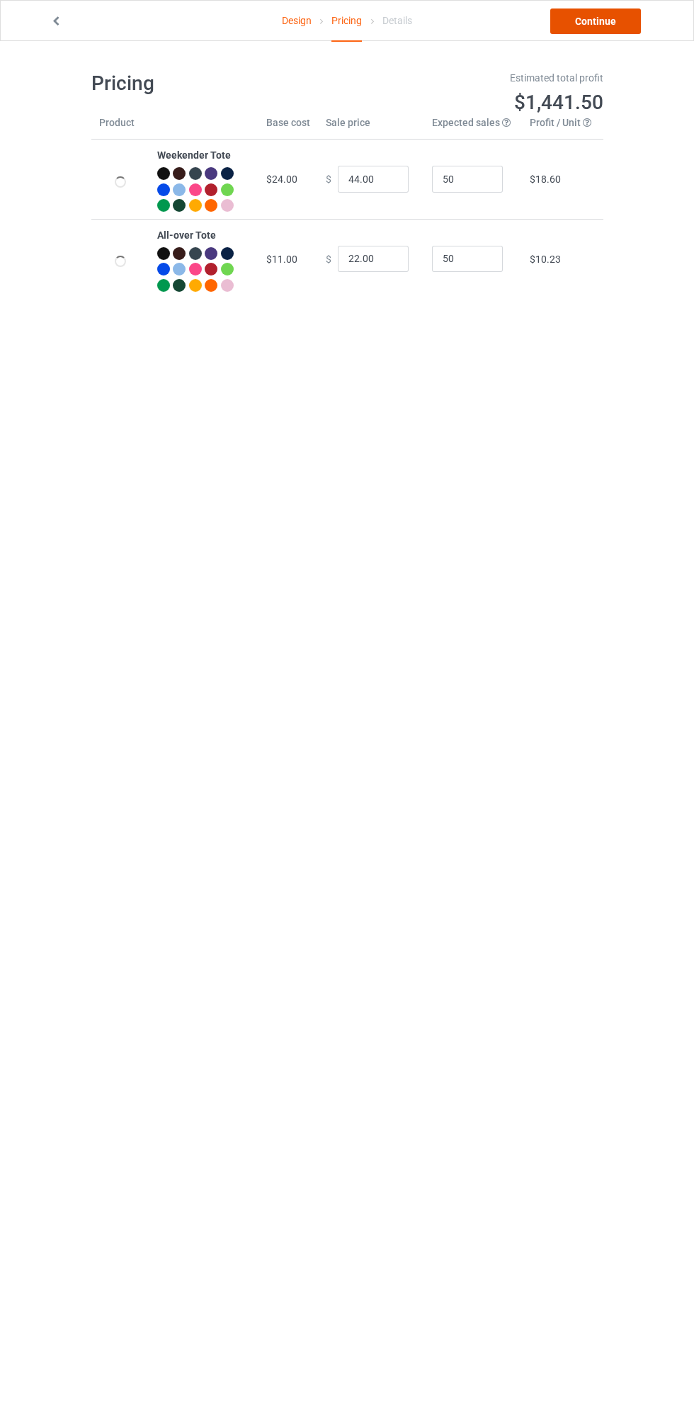
click at [622, 28] on link "Continue" at bounding box center [595, 20] width 91 height 25
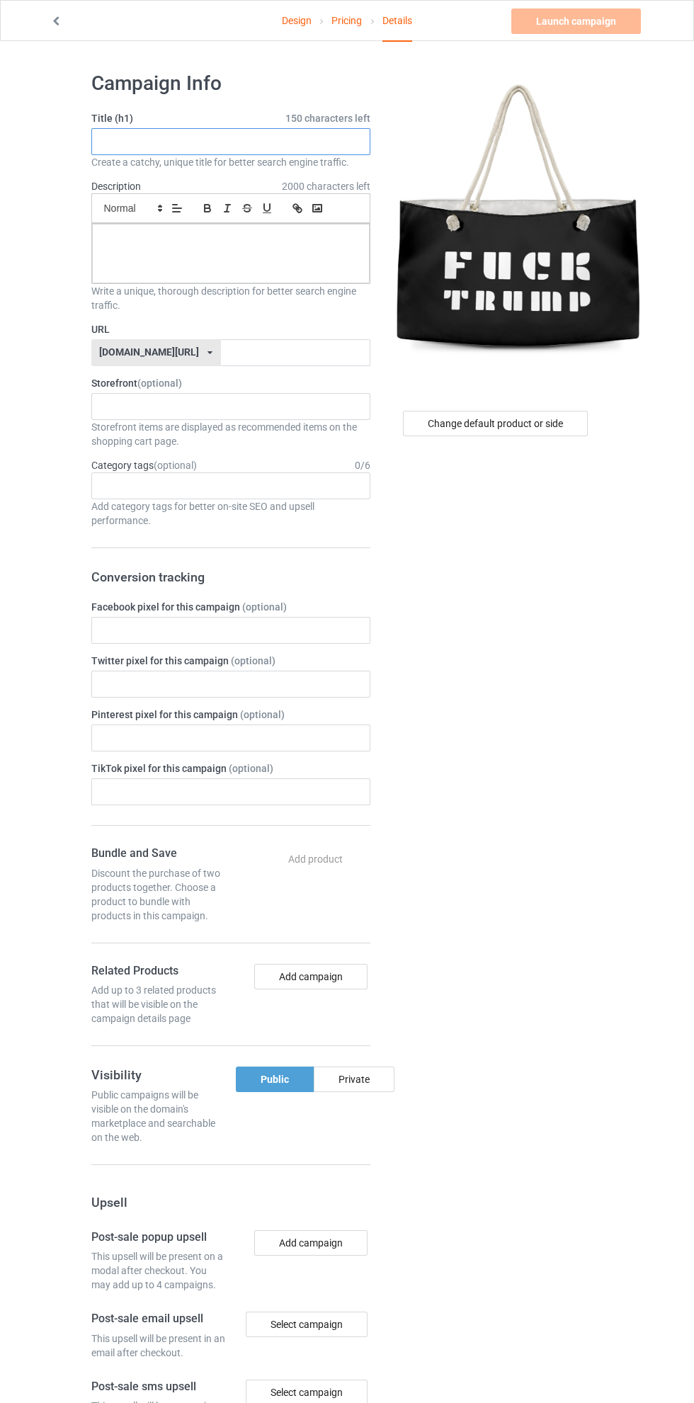
click at [306, 142] on input "text" at bounding box center [230, 141] width 279 height 27
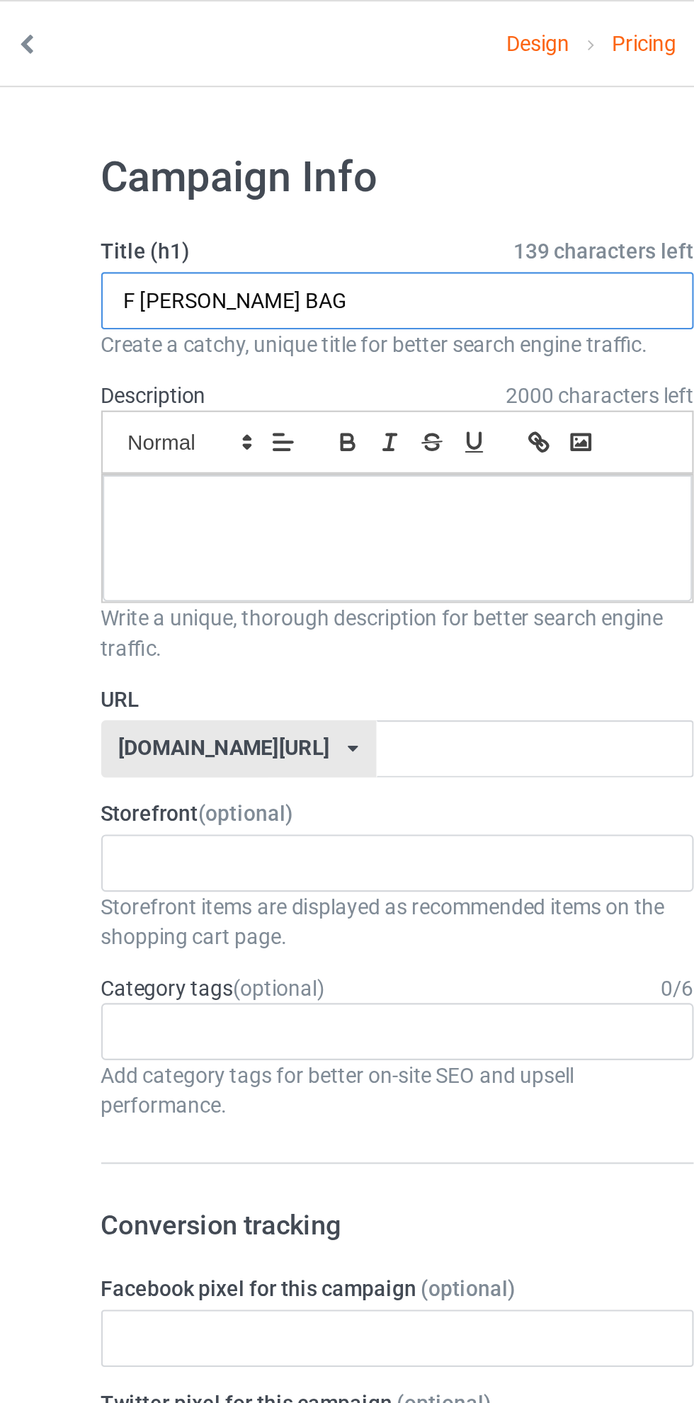
type input "F [PERSON_NAME] BAG"
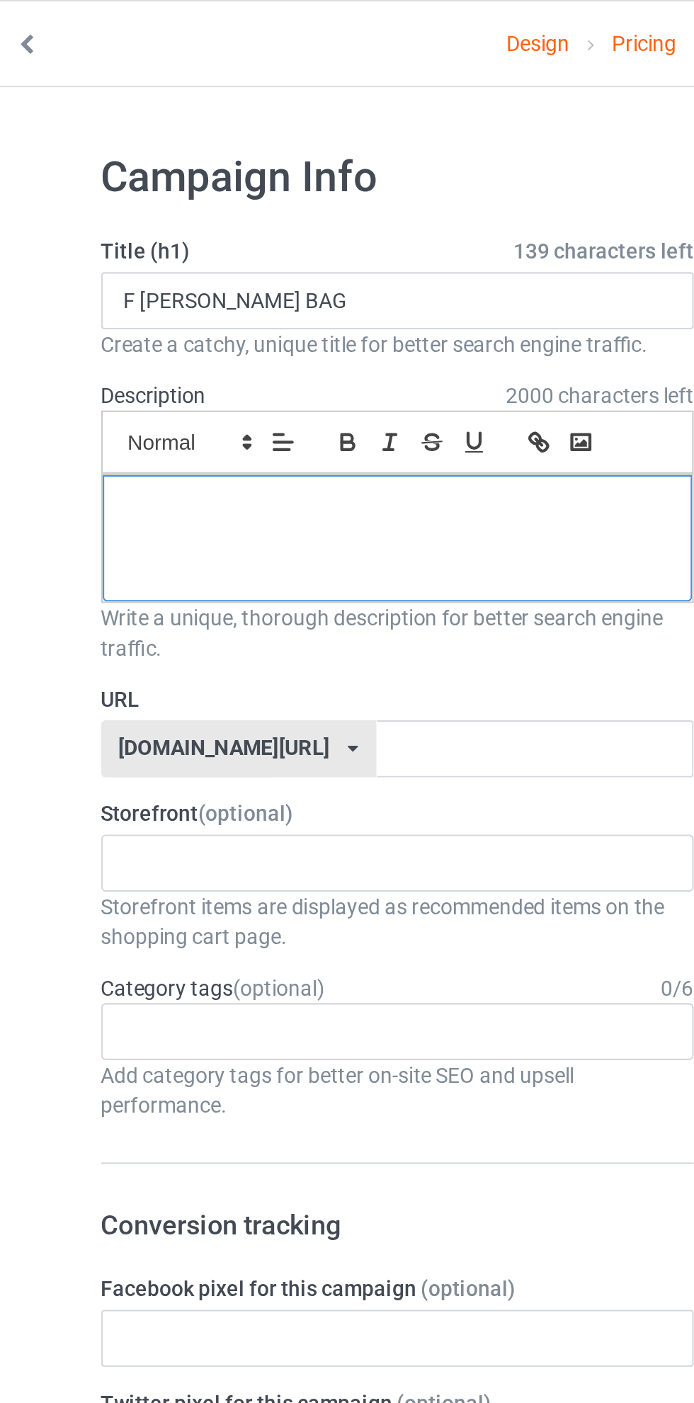
click at [234, 234] on p at bounding box center [230, 239] width 255 height 13
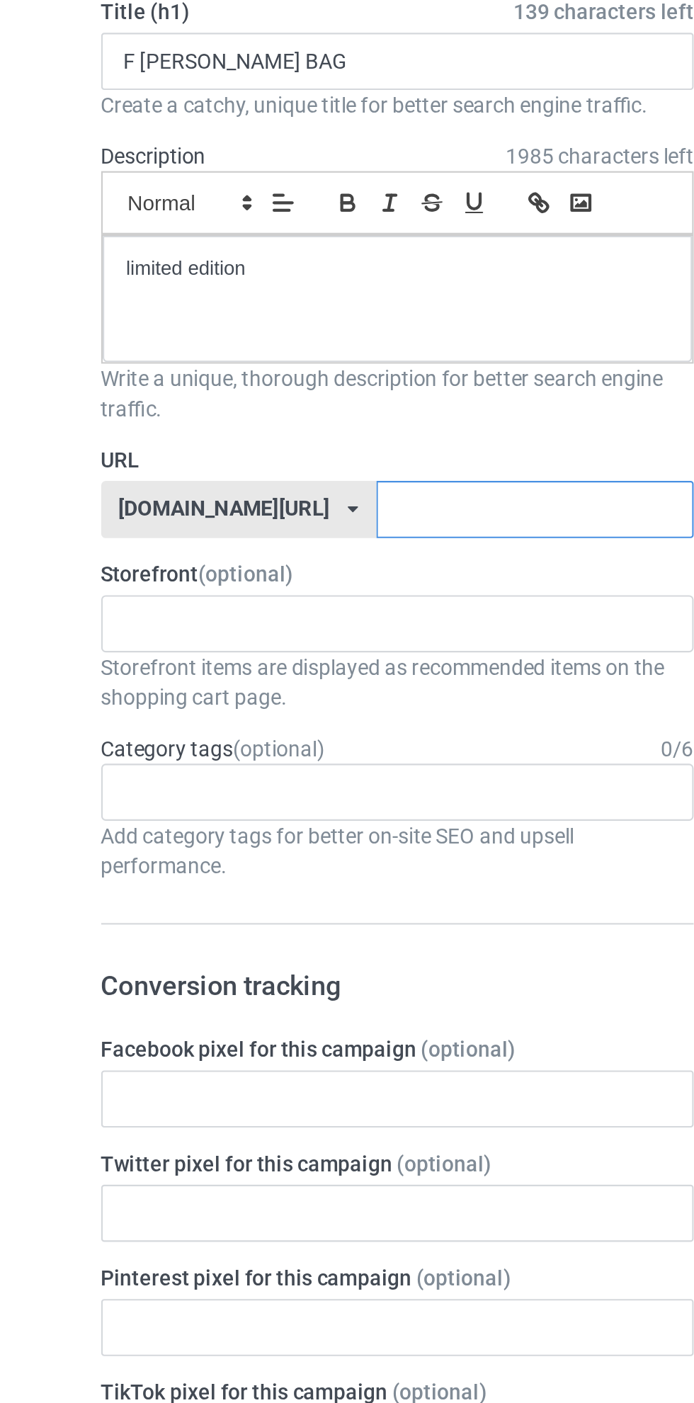
click at [263, 356] on input "text" at bounding box center [295, 352] width 149 height 27
type input "w"
type input "F-ftrumpB56j09xW136Bxy"
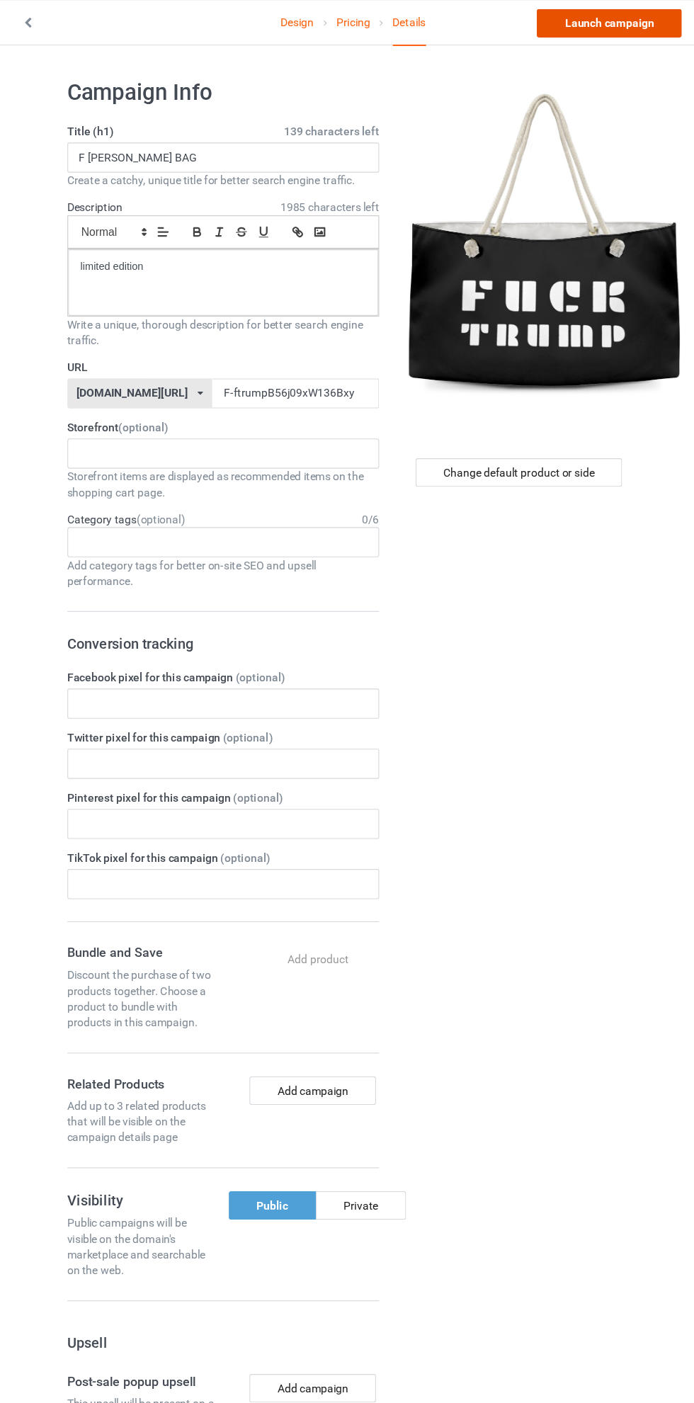
click at [592, 24] on link "Launch campaign" at bounding box center [576, 20] width 130 height 25
